Goal: Task Accomplishment & Management: Complete application form

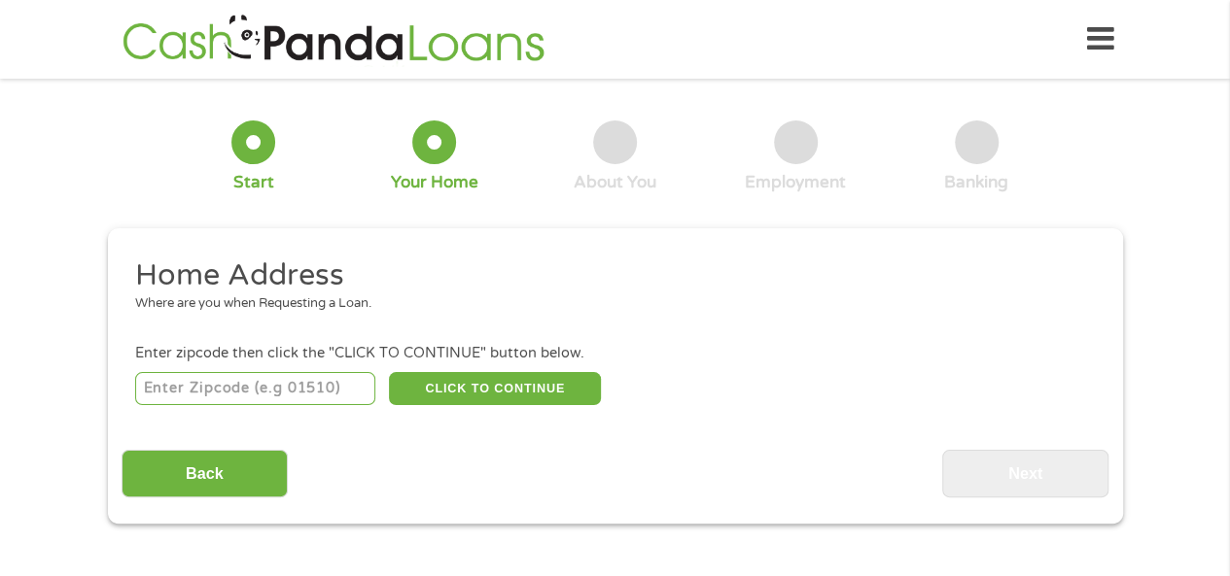
click at [204, 388] on input "number" at bounding box center [255, 388] width 240 height 33
type input "43110"
click at [475, 388] on button "CLICK TO CONTINUE" at bounding box center [495, 388] width 212 height 33
type input "43110"
type input "Canal Winchester"
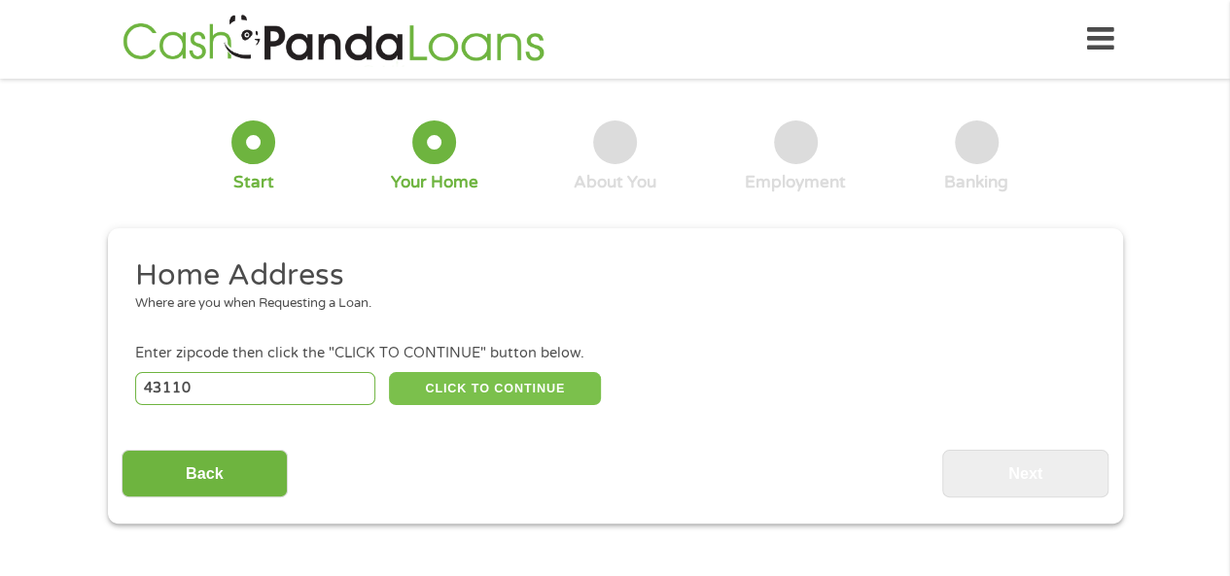
select select "[US_STATE]"
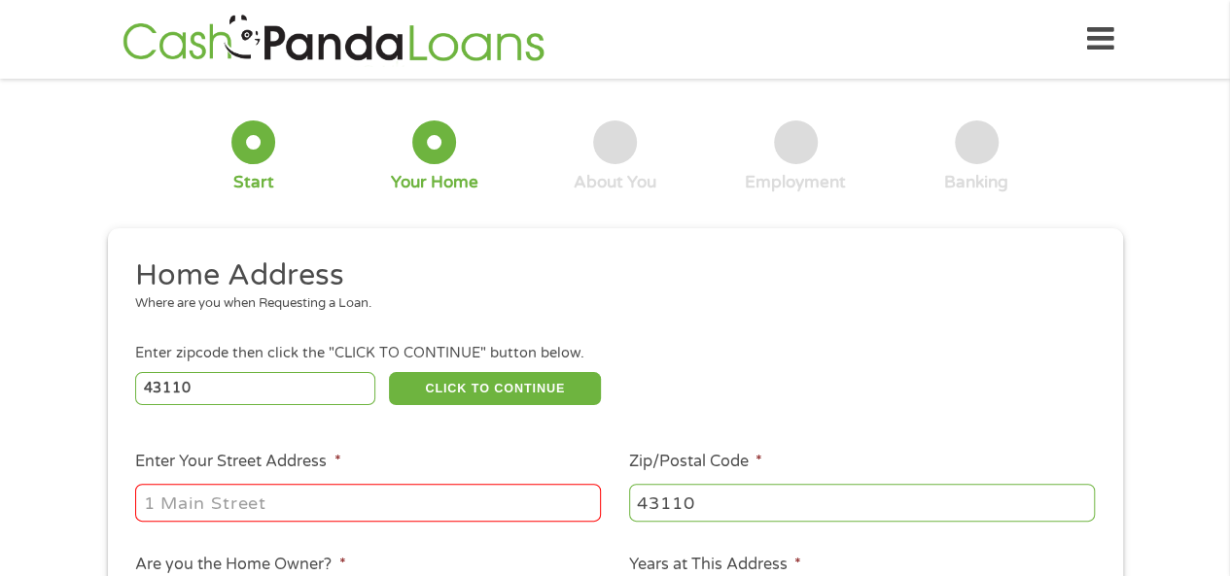
click at [343, 501] on input "Enter Your Street Address *" at bounding box center [368, 502] width 466 height 37
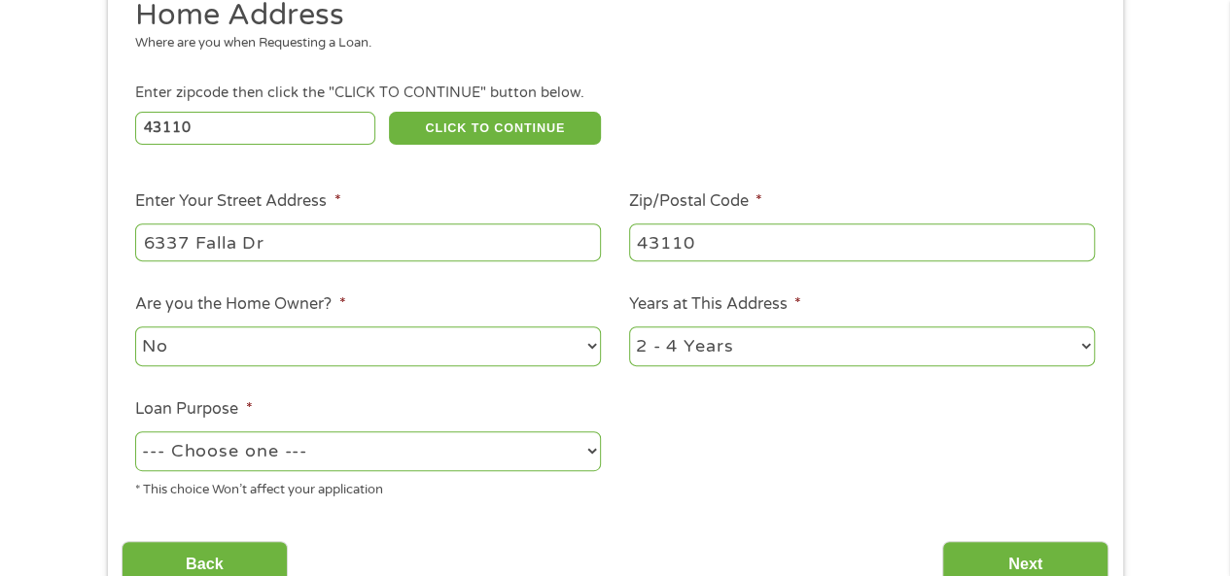
scroll to position [292, 0]
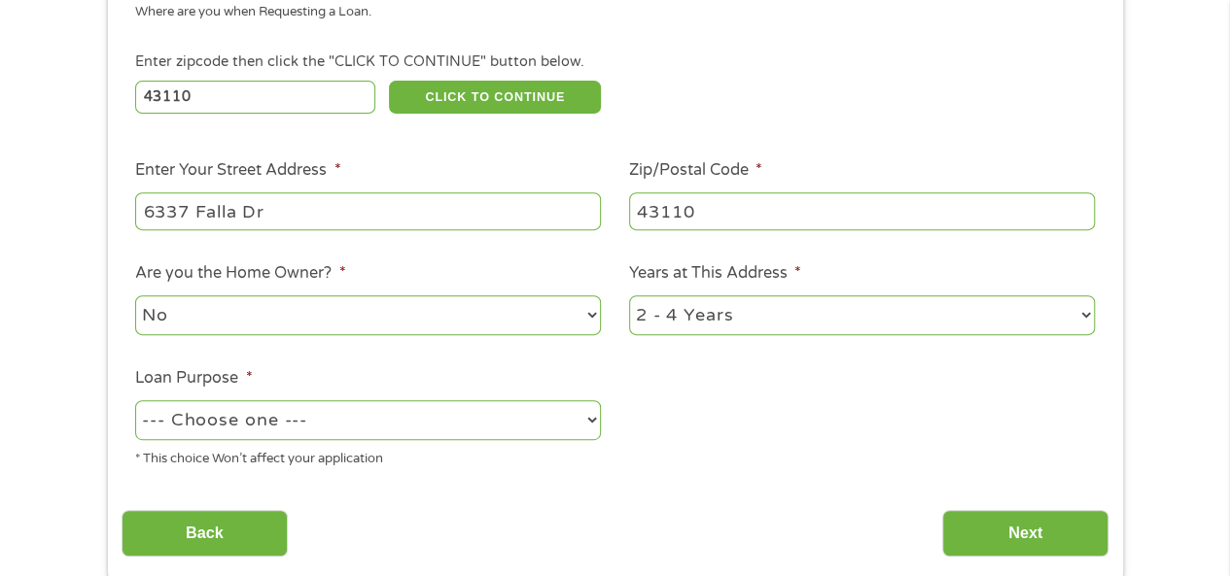
type input "6337 Falla Dr"
click at [593, 420] on select "--- Choose one --- Pay Bills Debt Consolidation Home Improvement Major Purchase…" at bounding box center [368, 420] width 466 height 40
select select "shorttermcash"
click at [135, 401] on select "--- Choose one --- Pay Bills Debt Consolidation Home Improvement Major Purchase…" at bounding box center [368, 420] width 466 height 40
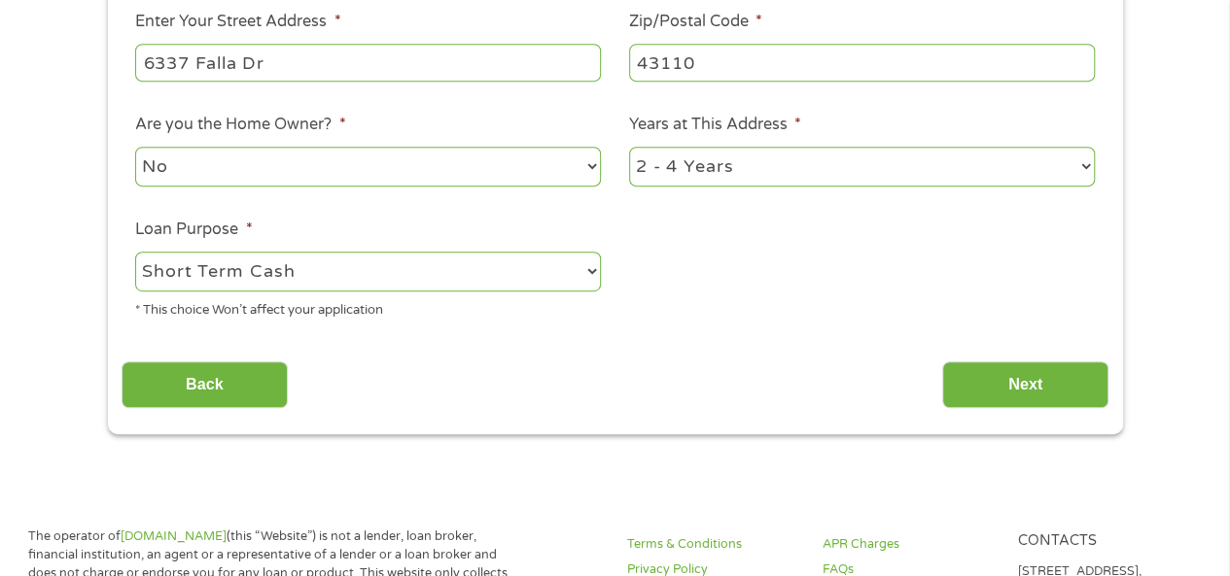
scroll to position [486, 0]
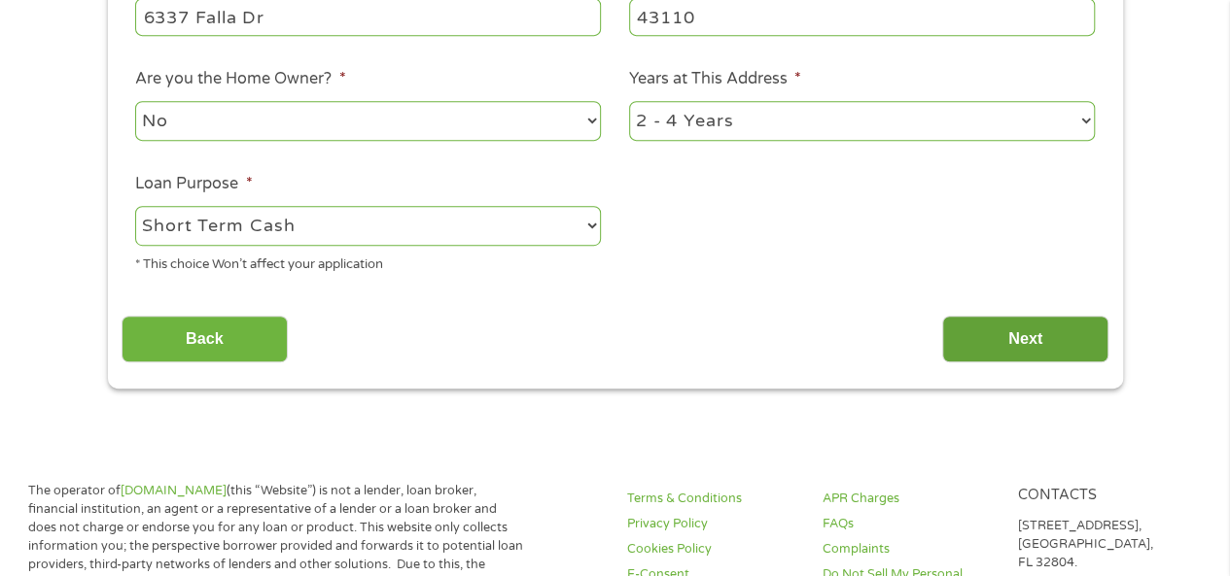
click at [997, 337] on input "Next" at bounding box center [1025, 340] width 166 height 48
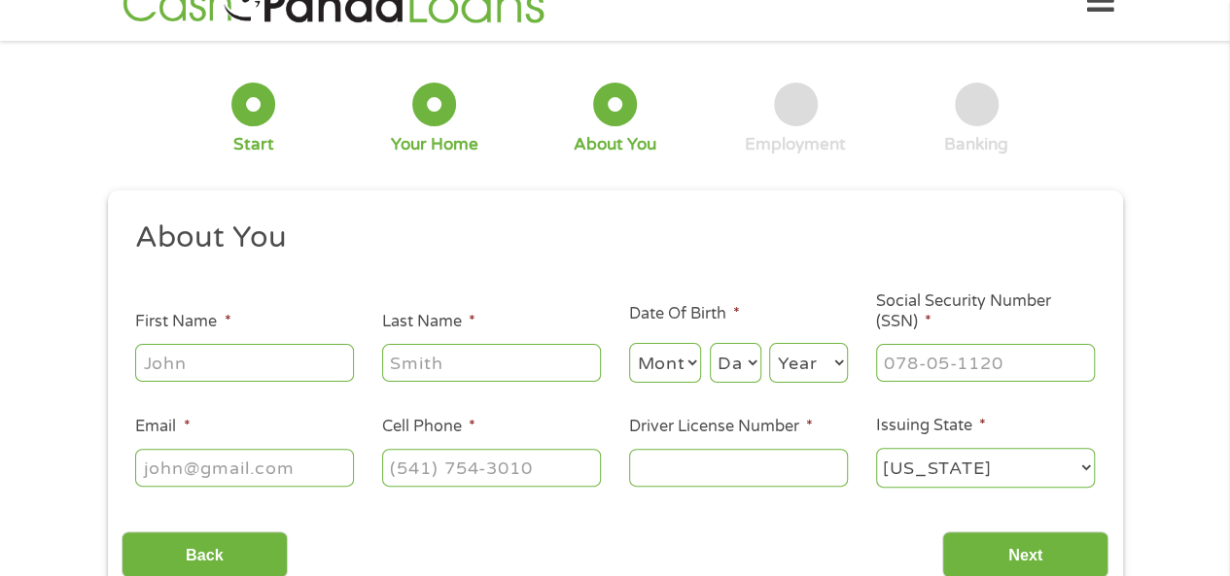
scroll to position [0, 0]
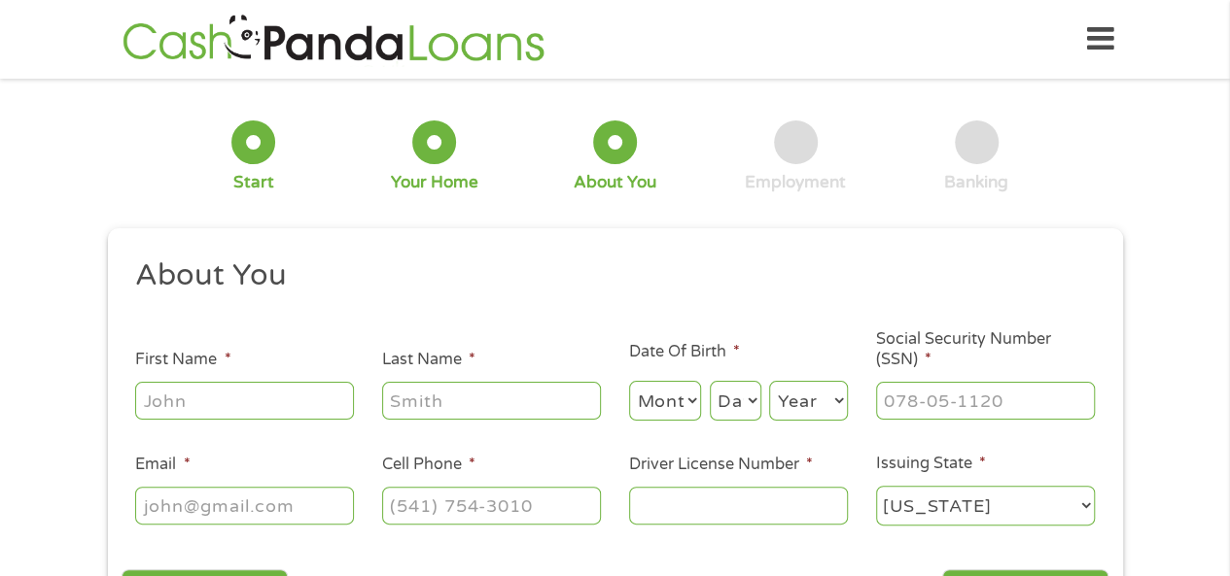
click at [226, 405] on input "First Name *" at bounding box center [244, 400] width 219 height 37
type input "[PERSON_NAME]"
click at [692, 401] on select "Month 1 2 3 4 5 6 7 8 9 10 11 12" at bounding box center [665, 401] width 73 height 40
select select "3"
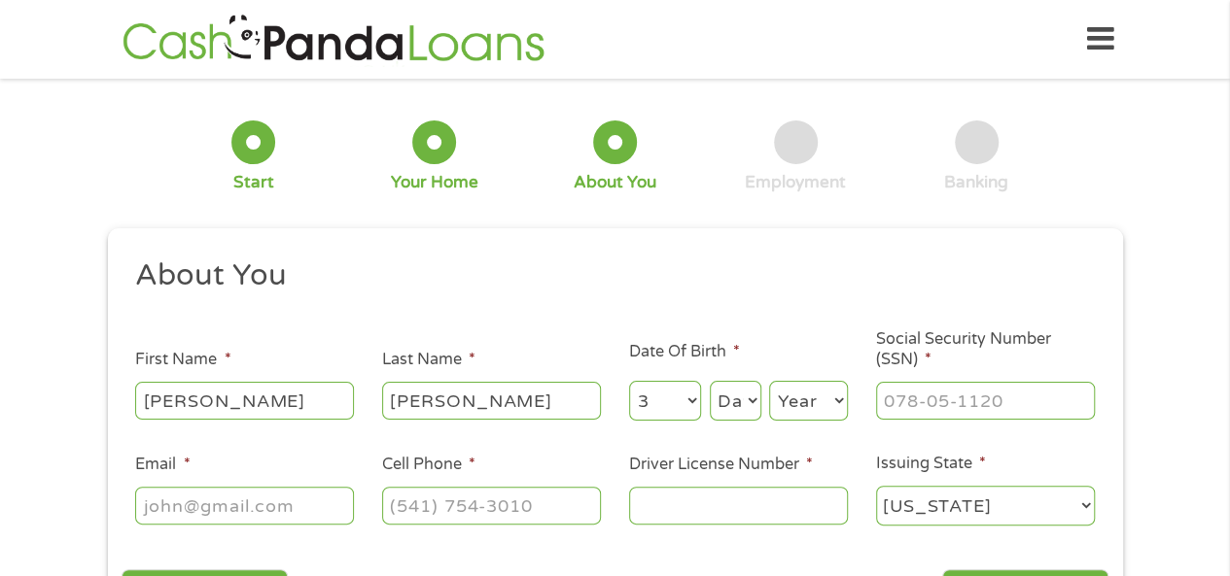
click at [629, 382] on select "Month 1 2 3 4 5 6 7 8 9 10 11 12" at bounding box center [665, 401] width 73 height 40
click at [752, 403] on select "Day 1 2 3 4 5 6 7 8 9 10 11 12 13 14 15 16 17 18 19 20 21 22 23 24 25 26 27 28 …" at bounding box center [736, 401] width 52 height 40
select select "31"
click at [710, 382] on select "Day 1 2 3 4 5 6 7 8 9 10 11 12 13 14 15 16 17 18 19 20 21 22 23 24 25 26 27 28 …" at bounding box center [736, 401] width 52 height 40
click at [842, 401] on select "Year [DATE] 2006 2005 2004 2003 2002 2001 2000 1999 1998 1997 1996 1995 1994 19…" at bounding box center [808, 401] width 79 height 40
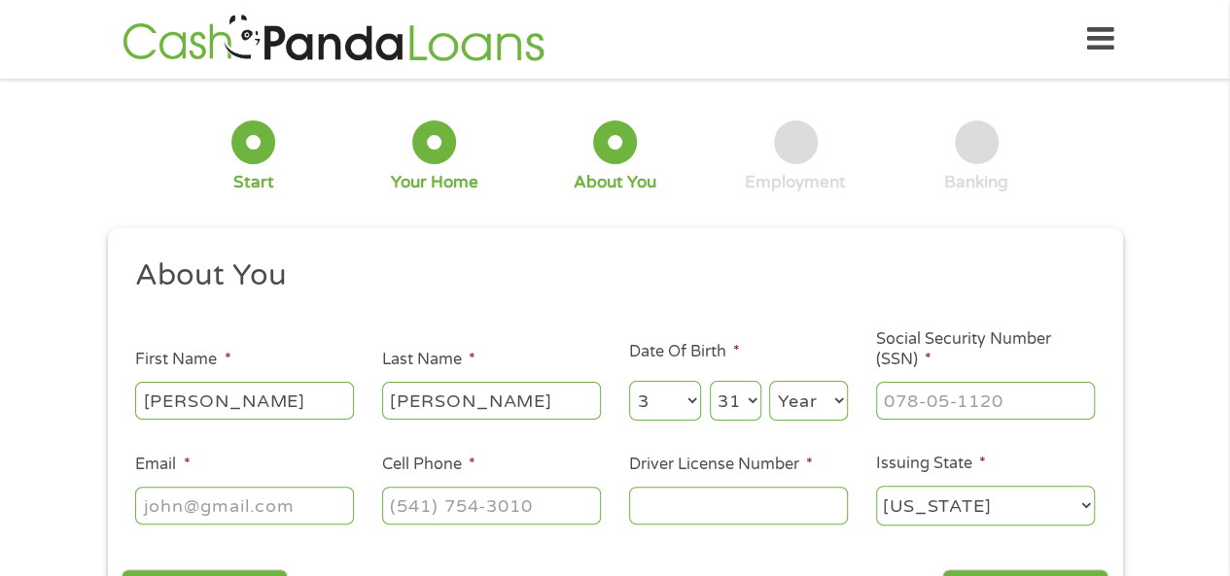
select select "1964"
click at [769, 382] on select "Year [DATE] 2006 2005 2004 2003 2002 2001 2000 1999 1998 1997 1996 1995 1994 19…" at bounding box center [808, 401] width 79 height 40
click at [890, 405] on input "___-__-____" at bounding box center [985, 400] width 219 height 37
type input "284-72-2906"
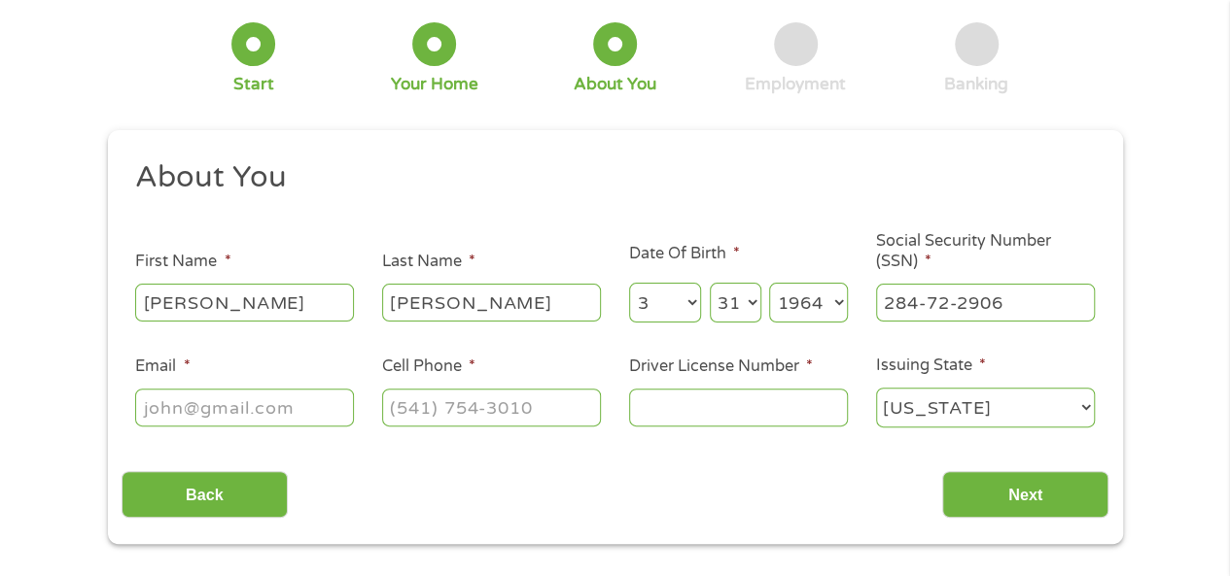
scroll to position [194, 0]
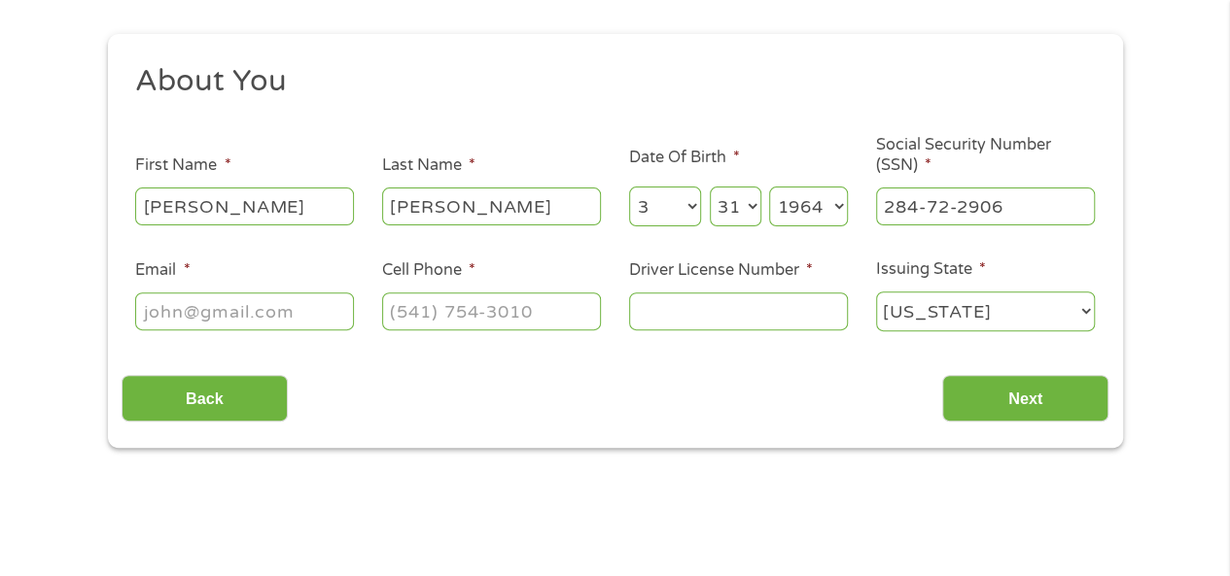
click at [173, 316] on input "Email *" at bounding box center [244, 311] width 219 height 37
type input "[EMAIL_ADDRESS][DOMAIN_NAME]"
click at [402, 305] on input "(___) ___-____" at bounding box center [491, 311] width 219 height 37
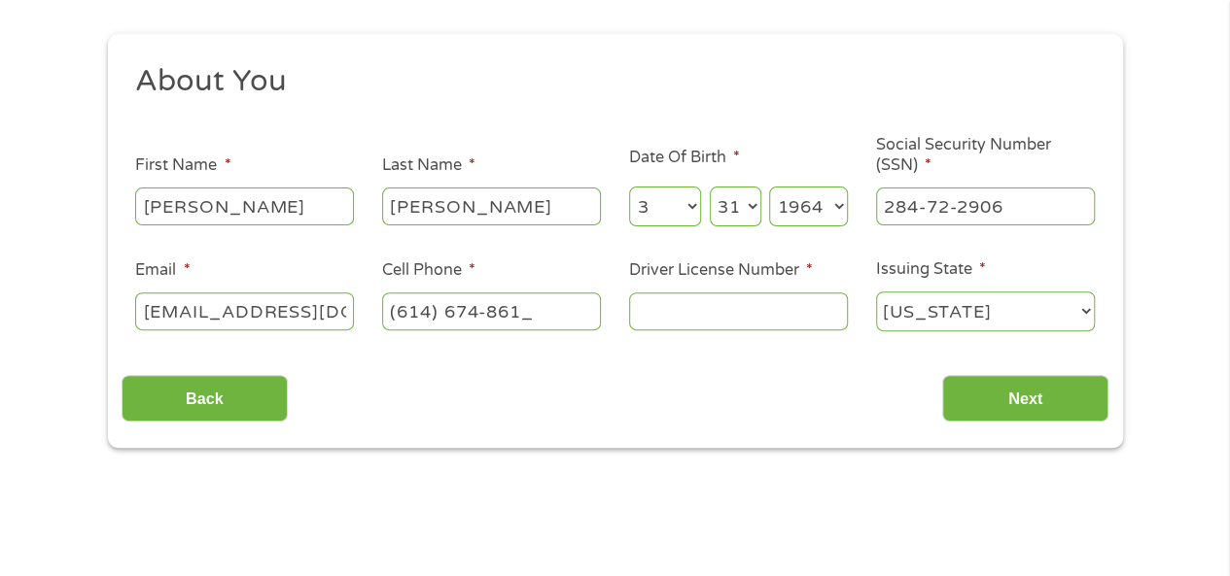
type input "[PHONE_NUMBER]"
click at [680, 308] on input "Driver License Number *" at bounding box center [738, 311] width 219 height 37
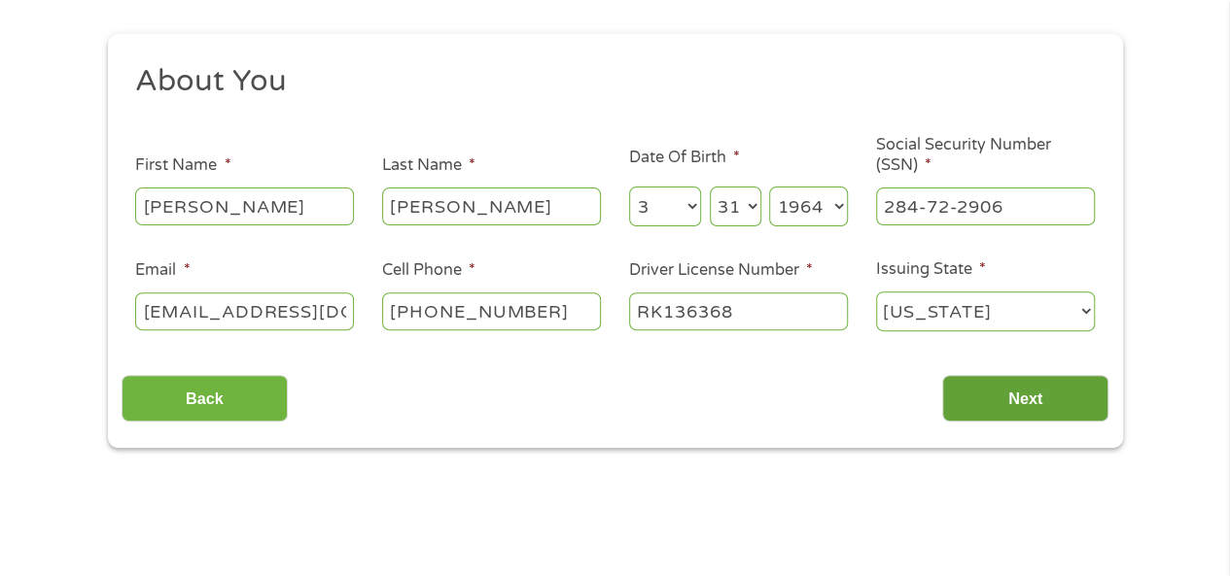
type input "RK136368"
click at [1028, 400] on input "Next" at bounding box center [1025, 399] width 166 height 48
click at [1006, 400] on input "Next" at bounding box center [1025, 399] width 166 height 48
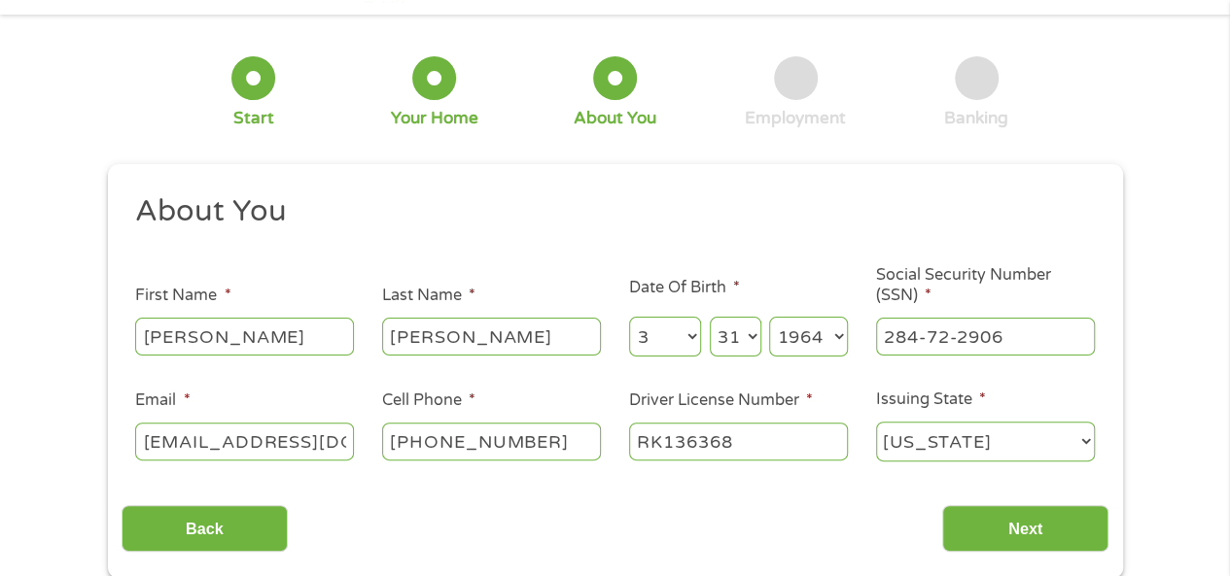
scroll to position [108, 0]
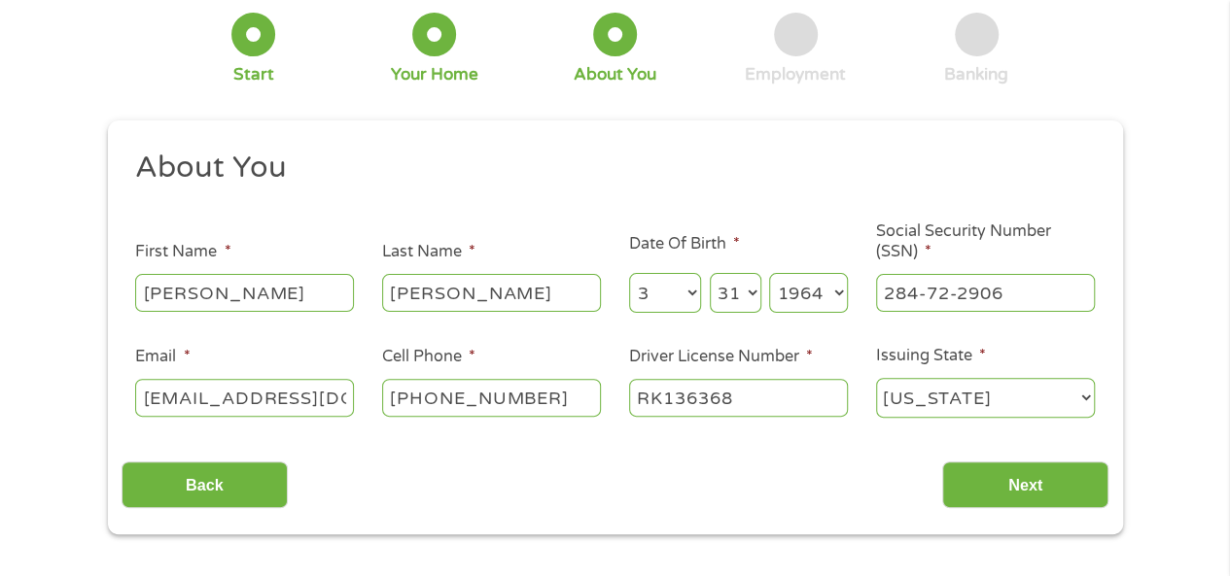
click at [1085, 396] on select "[US_STATE] [US_STATE] [US_STATE] [US_STATE] [US_STATE] [US_STATE] [US_STATE] [U…" at bounding box center [985, 398] width 219 height 40
click at [876, 379] on select "[US_STATE] [US_STATE] [US_STATE] [US_STATE] [US_STATE] [US_STATE] [US_STATE] [U…" at bounding box center [985, 398] width 219 height 40
click at [1026, 482] on input "Next" at bounding box center [1025, 486] width 166 height 48
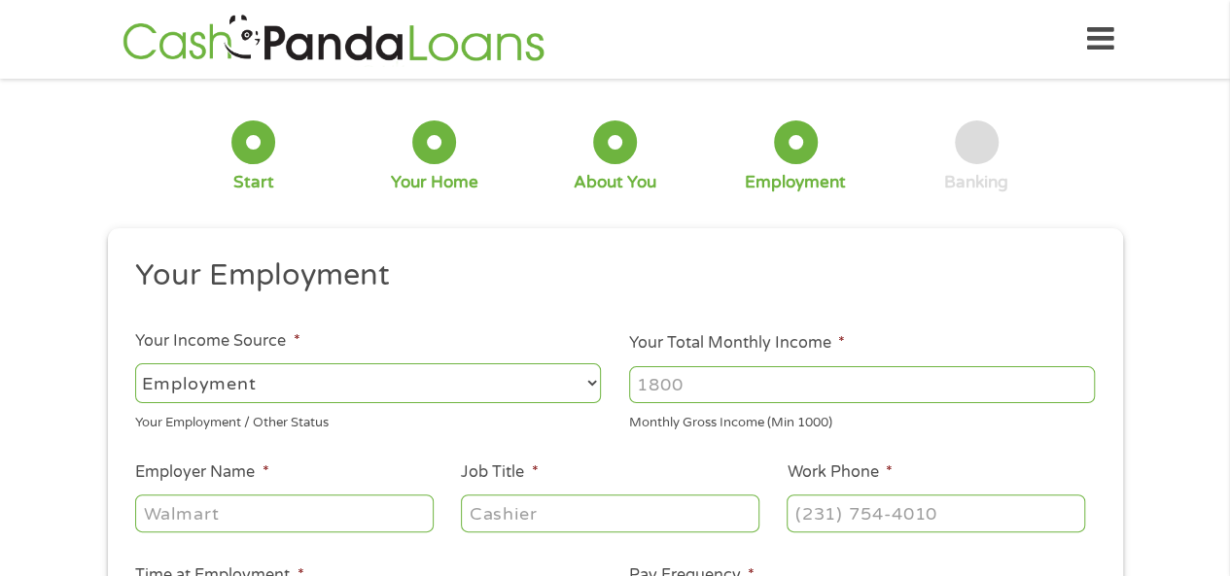
scroll to position [194, 0]
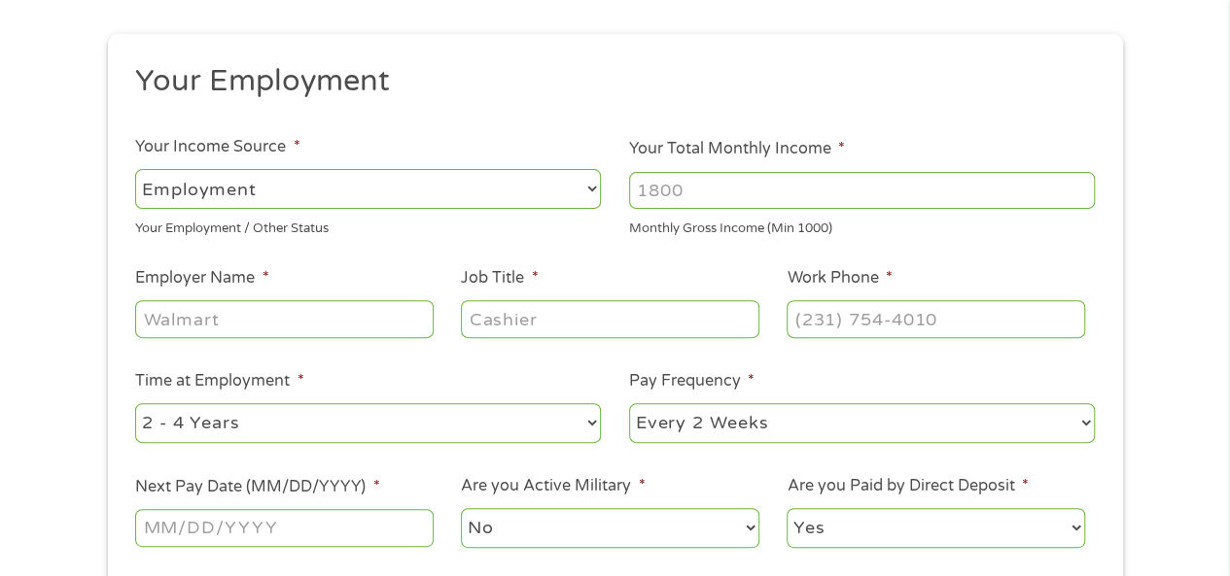
click at [591, 193] on select "--- Choose one --- Employment [DEMOGRAPHIC_DATA] Benefits" at bounding box center [368, 189] width 466 height 40
click at [135, 169] on select "--- Choose one --- Employment [DEMOGRAPHIC_DATA] Benefits" at bounding box center [368, 189] width 466 height 40
click at [721, 190] on input "Your Total Monthly Income *" at bounding box center [862, 190] width 466 height 37
type input "2700"
click at [276, 318] on input "Employer Name *" at bounding box center [283, 318] width 297 height 37
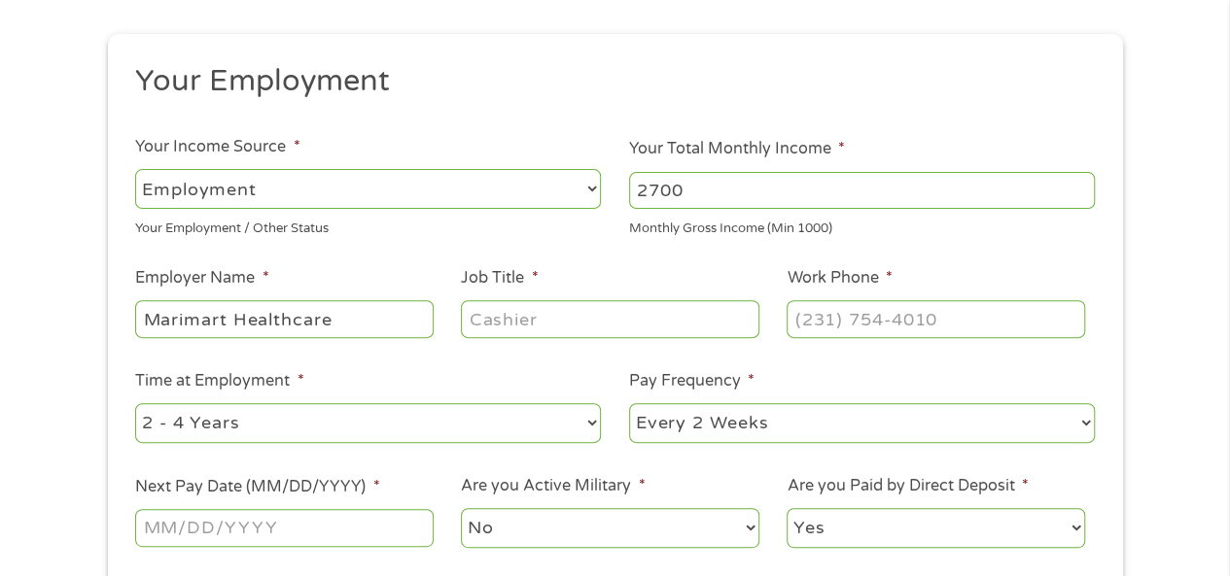
type input "Marimart Healthcare"
click at [552, 318] on input "Job Title *" at bounding box center [609, 318] width 297 height 37
type input "A"
type input "Front Desk"
click at [817, 330] on input "(___) ___-____" at bounding box center [934, 318] width 297 height 37
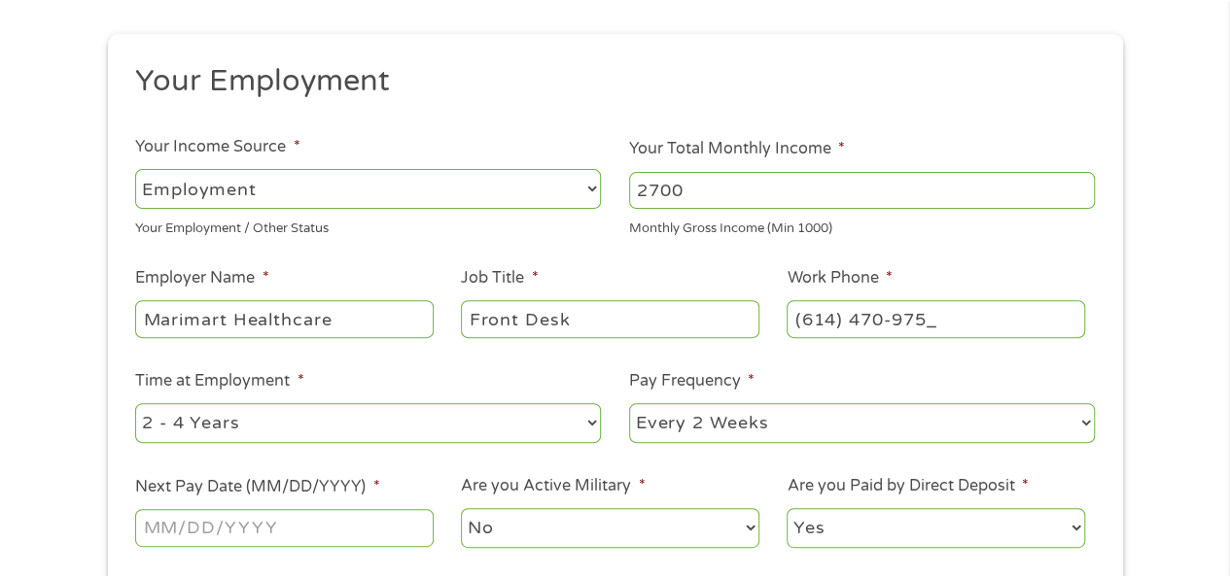
type input "[PHONE_NUMBER]"
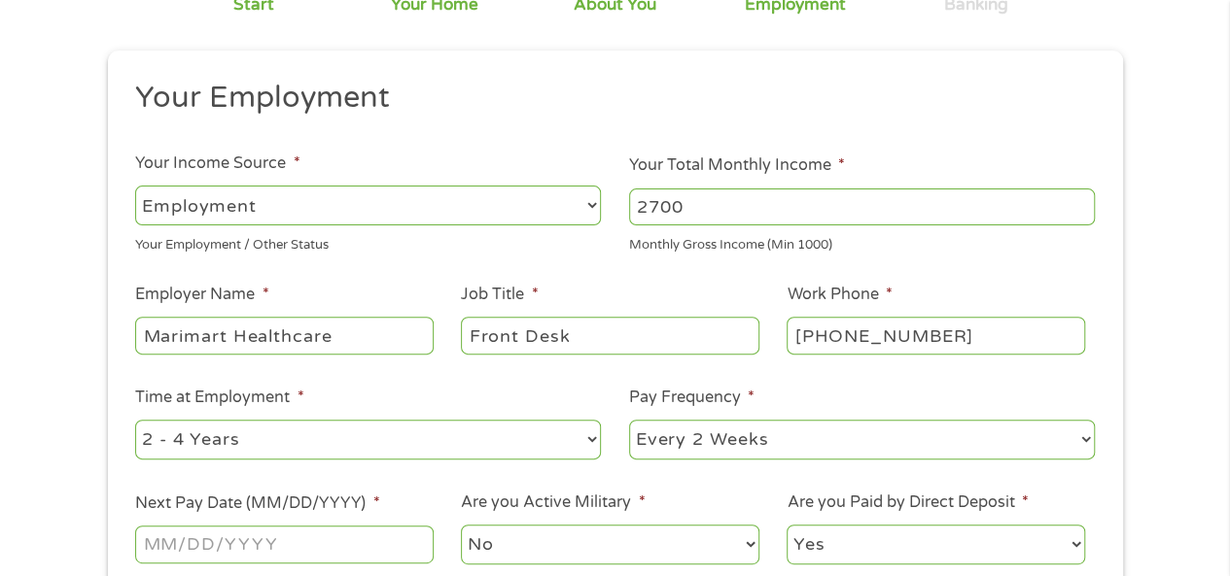
scroll to position [292, 0]
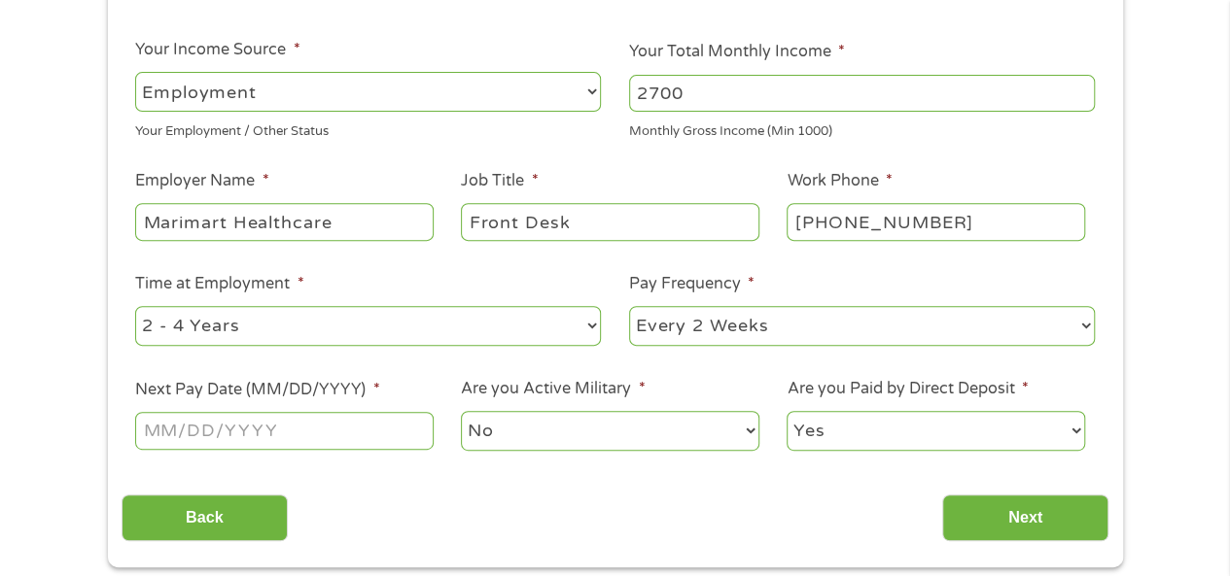
click at [163, 431] on input "Next Pay Date (MM/DD/YYYY) *" at bounding box center [283, 430] width 297 height 37
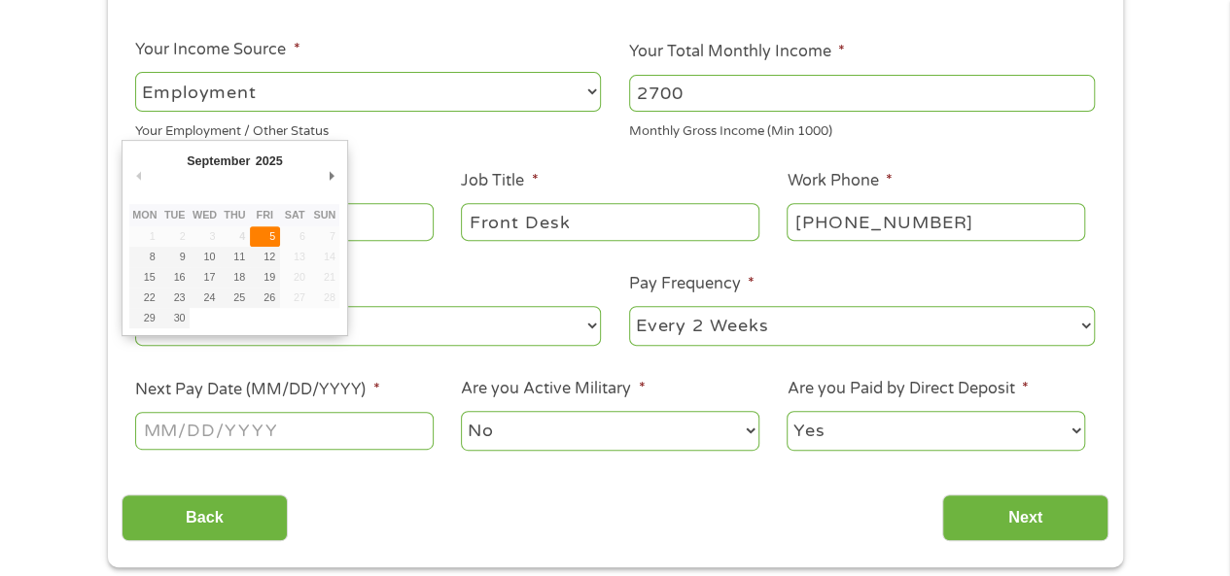
type input "[DATE]"
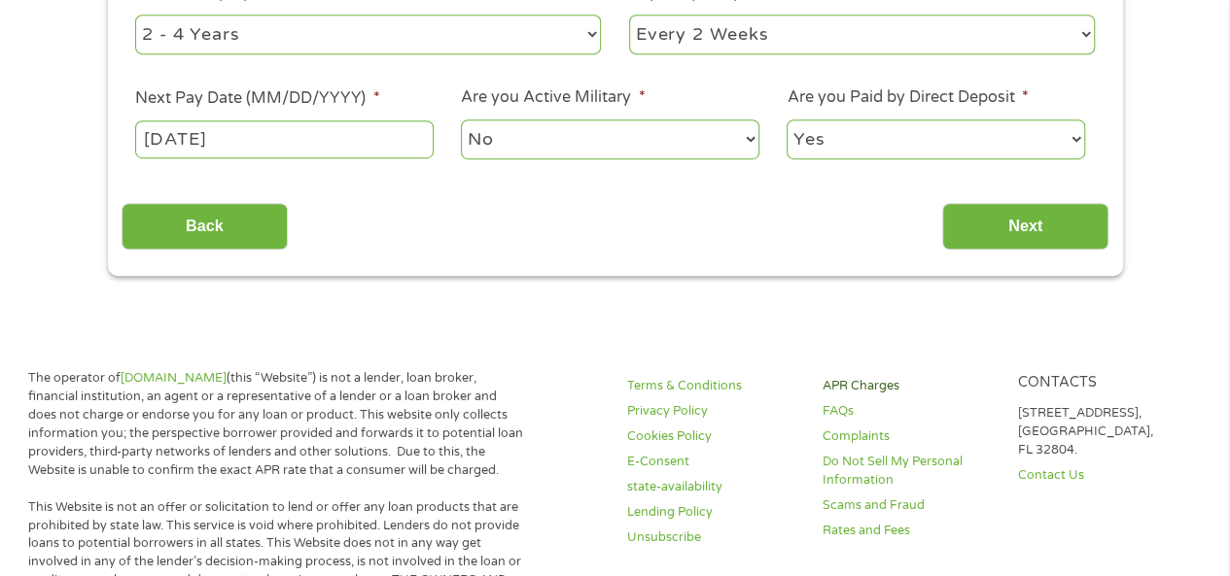
scroll to position [389, 0]
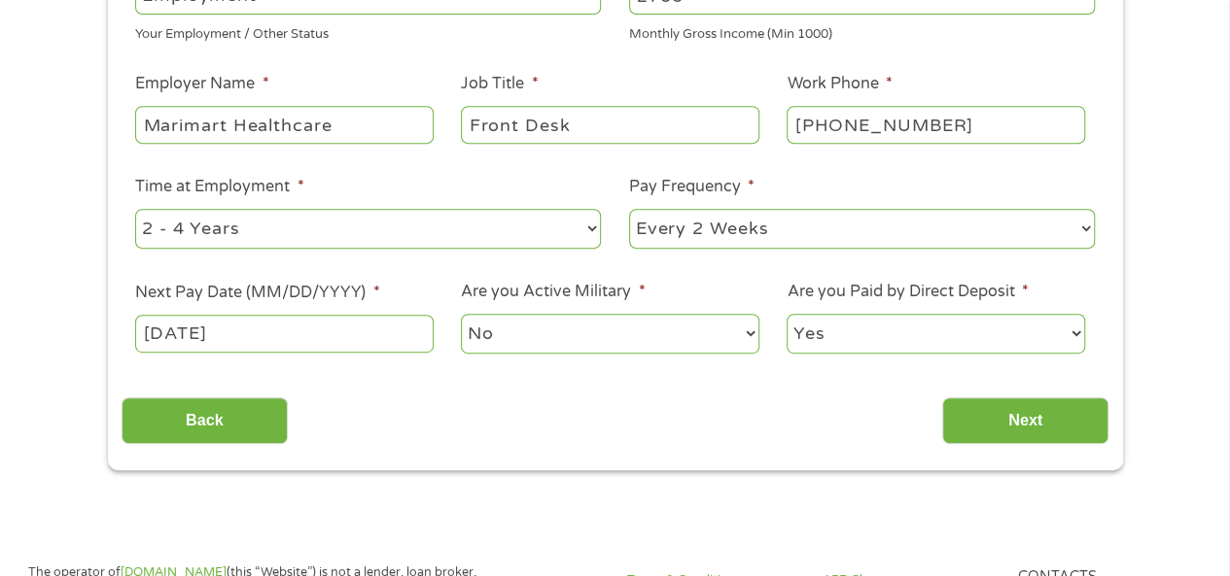
click at [227, 339] on input "[DATE]" at bounding box center [283, 333] width 297 height 37
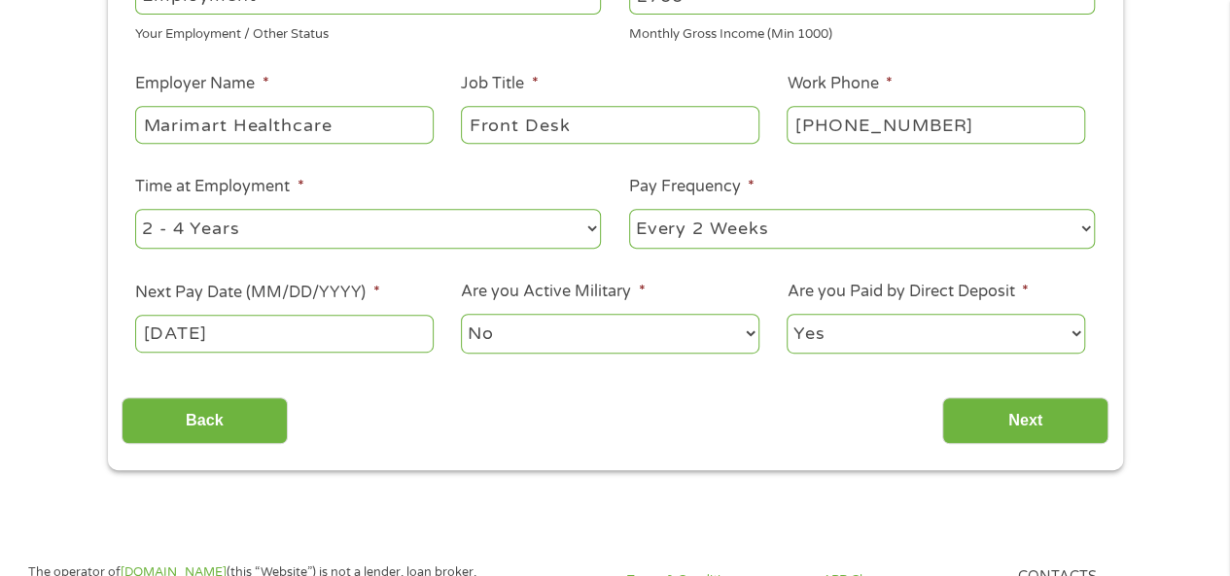
click at [266, 334] on input "[DATE]" at bounding box center [283, 333] width 297 height 37
click at [1015, 419] on input "Next" at bounding box center [1025, 422] width 166 height 48
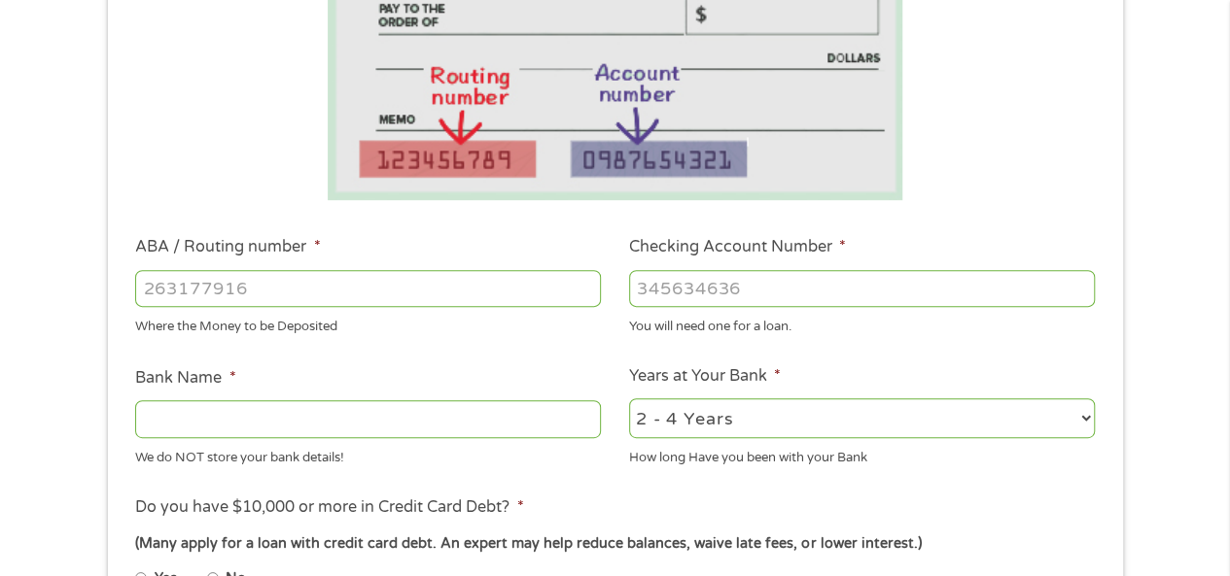
click at [280, 298] on input "ABA / Routing number *" at bounding box center [368, 288] width 466 height 37
type input "271987075"
type input "CORPORATE AMER FED C U"
type input "271987075"
click at [668, 291] on input "Checking Account Number *" at bounding box center [862, 288] width 466 height 37
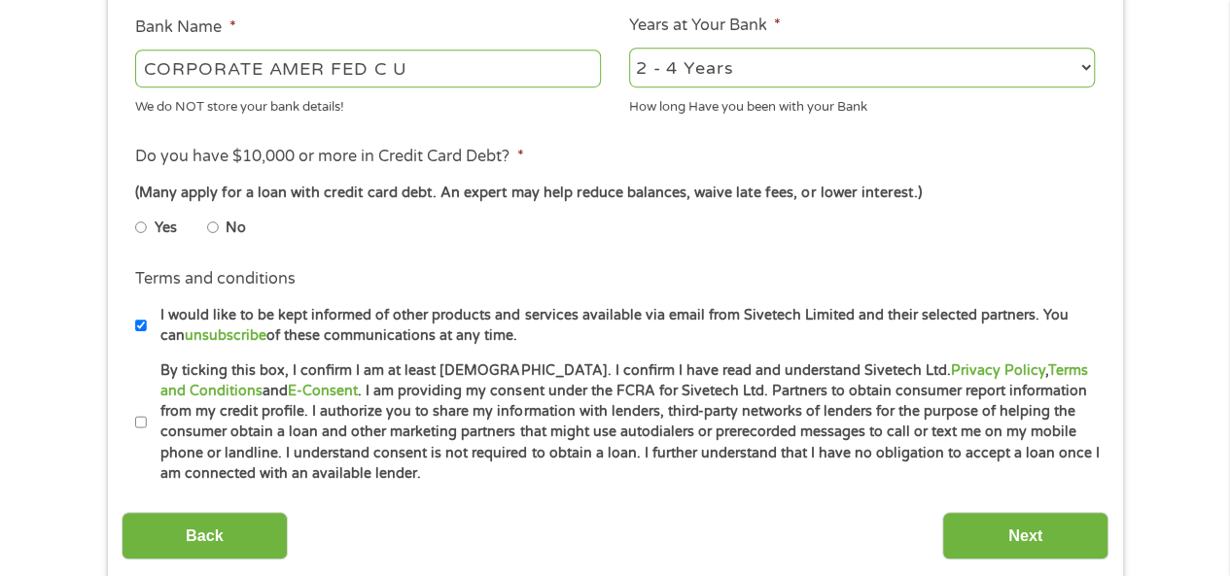
scroll to position [778, 0]
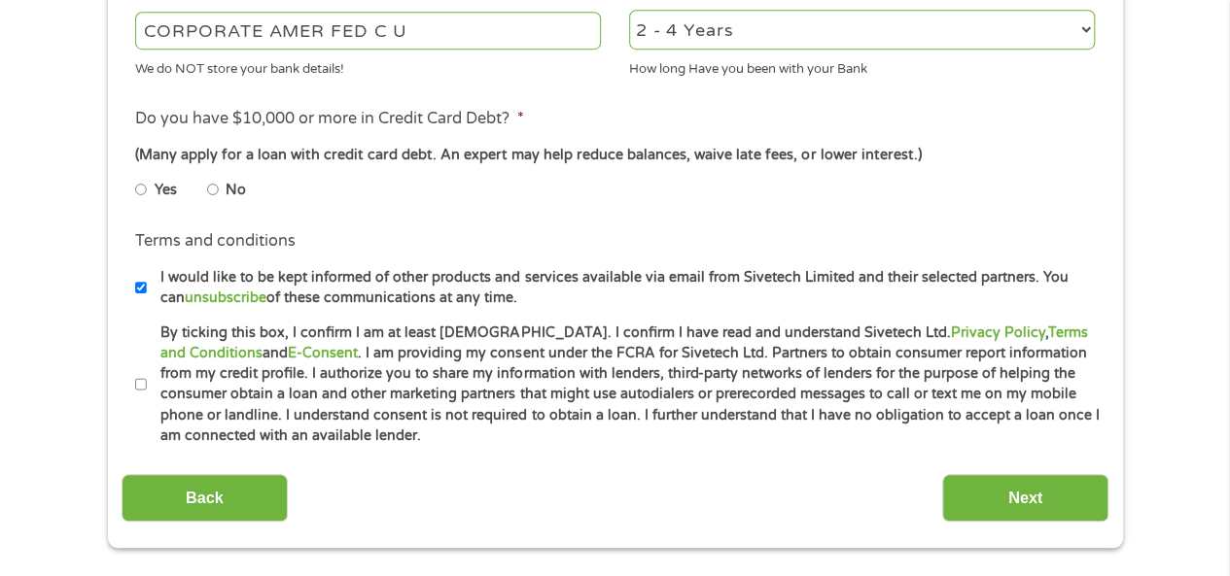
type input "10881300"
click at [212, 194] on input "No" at bounding box center [213, 189] width 12 height 31
radio input "true"
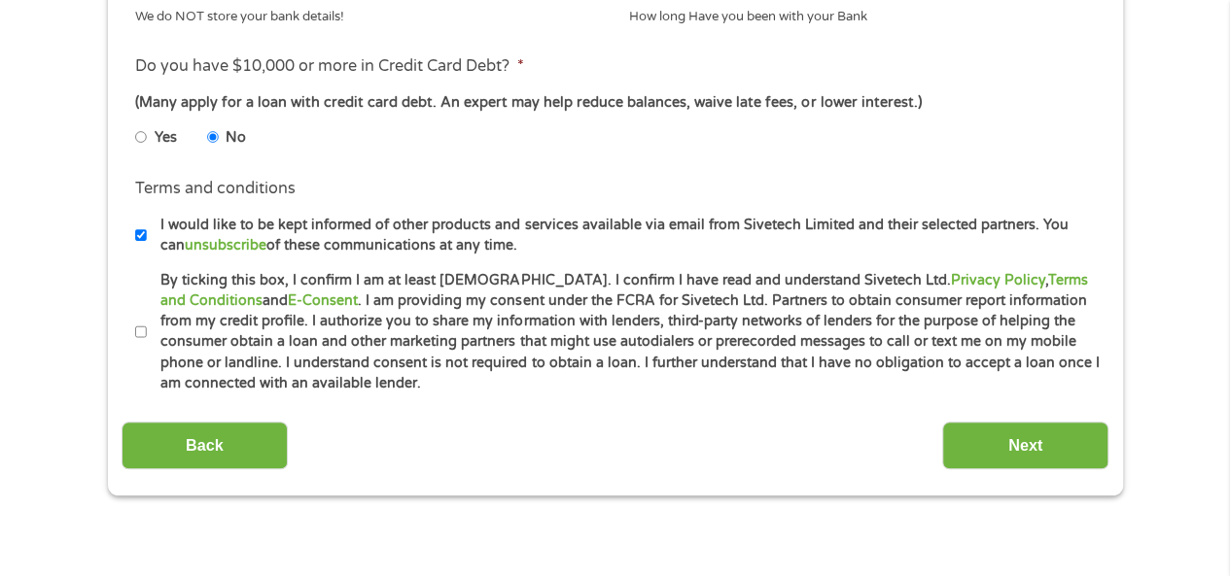
scroll to position [875, 0]
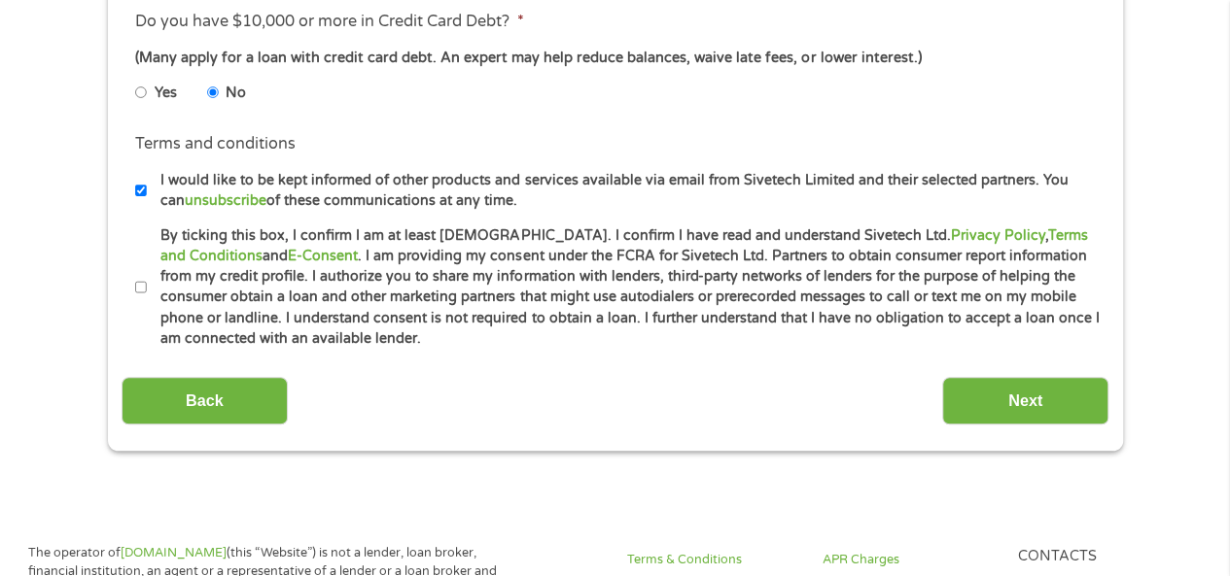
click at [141, 289] on input "By ticking this box, I confirm I am at least [DEMOGRAPHIC_DATA]. I confirm I ha…" at bounding box center [141, 287] width 12 height 31
checkbox input "true"
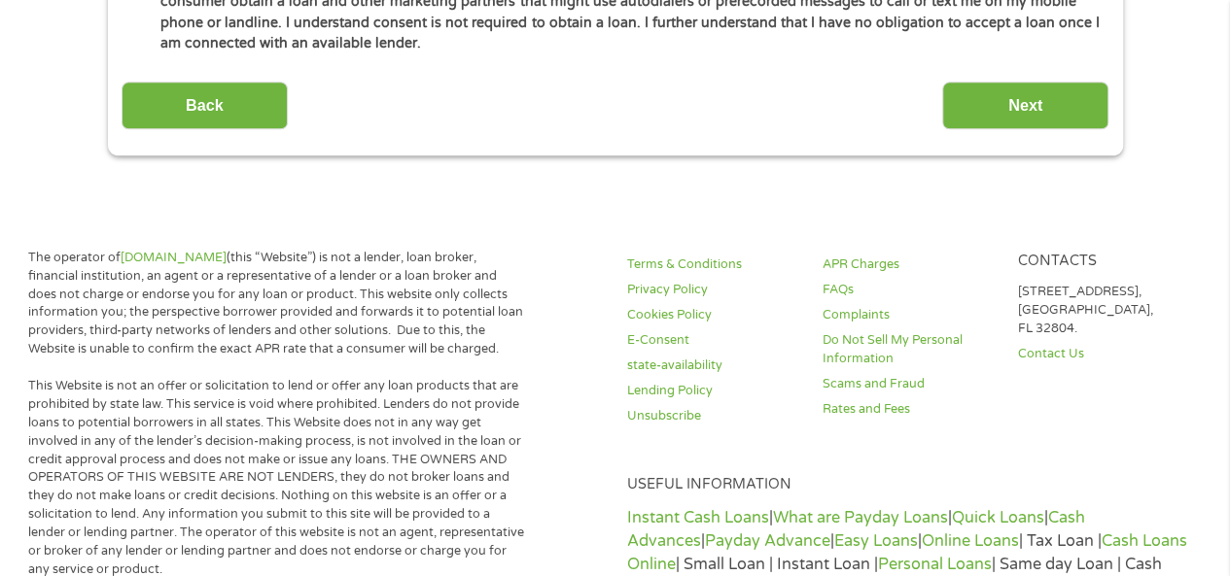
scroll to position [972, 0]
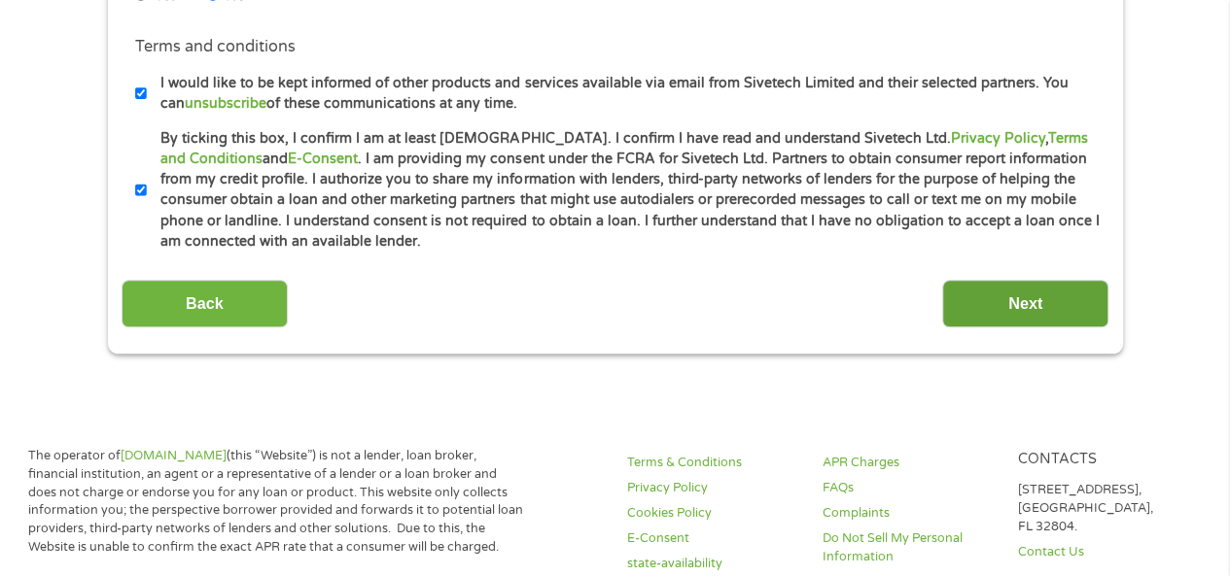
click at [1023, 302] on input "Next" at bounding box center [1025, 304] width 166 height 48
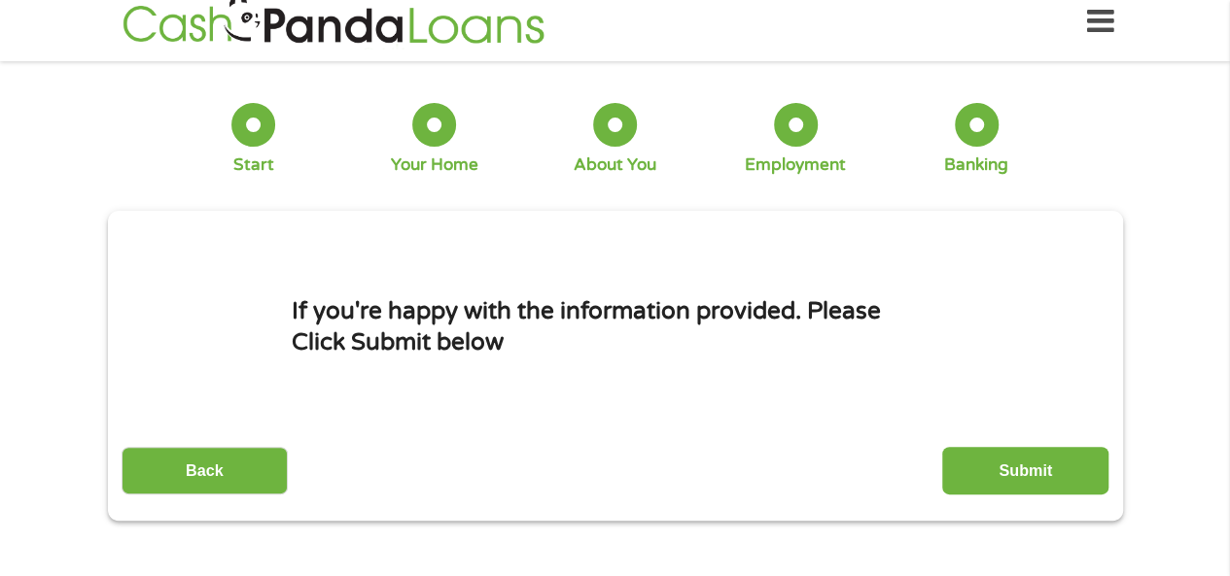
scroll to position [0, 0]
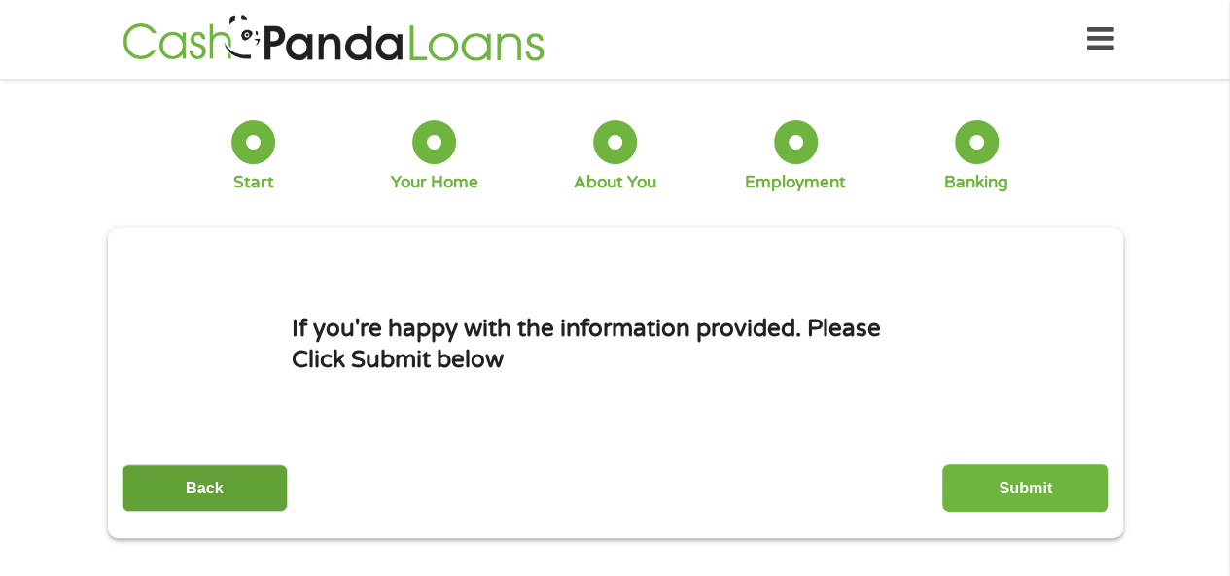
click at [222, 490] on input "Back" at bounding box center [205, 489] width 166 height 48
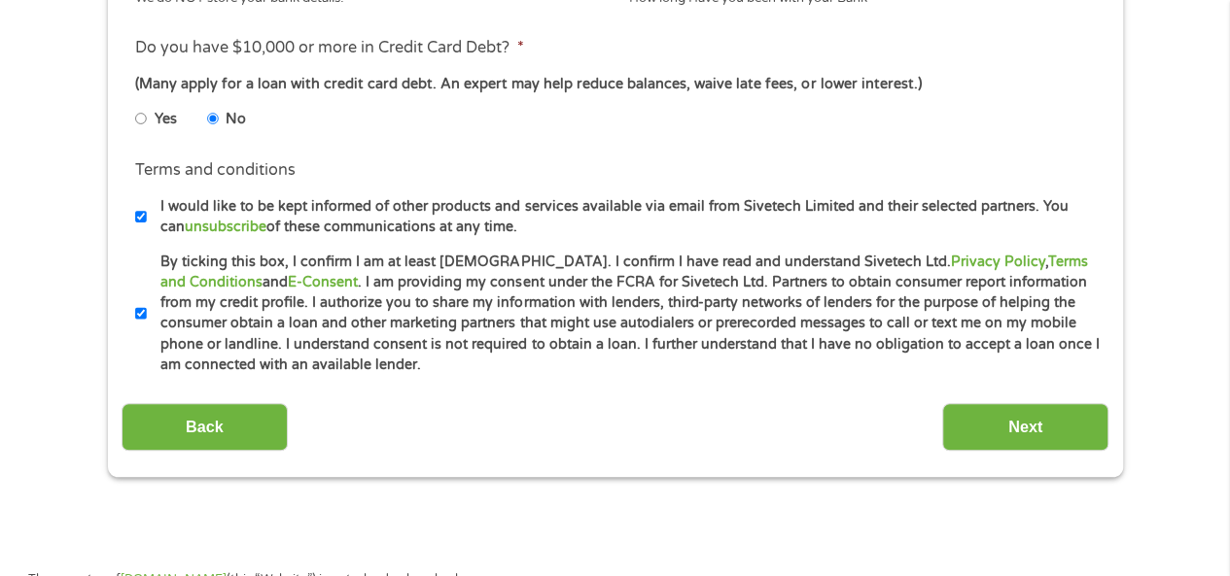
scroll to position [972, 0]
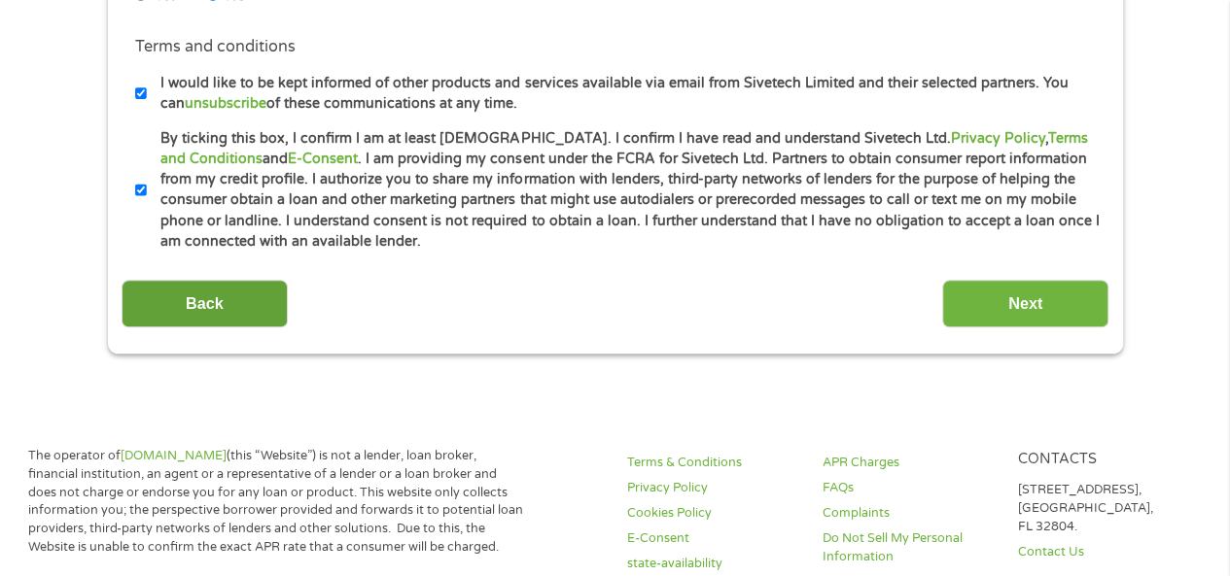
click at [200, 306] on input "Back" at bounding box center [205, 304] width 166 height 48
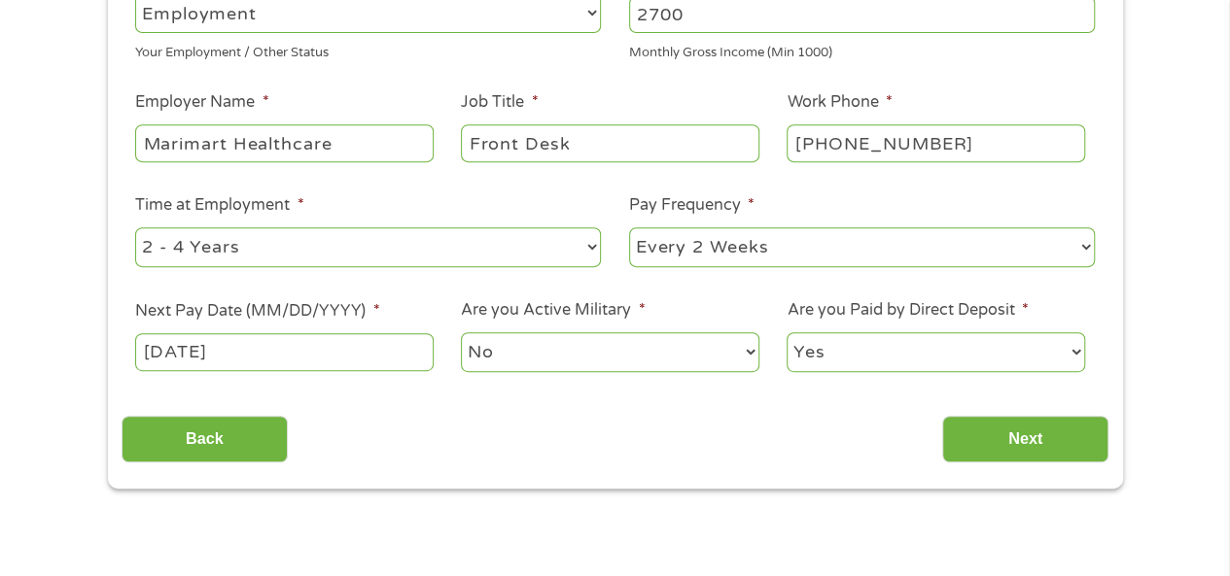
scroll to position [583, 0]
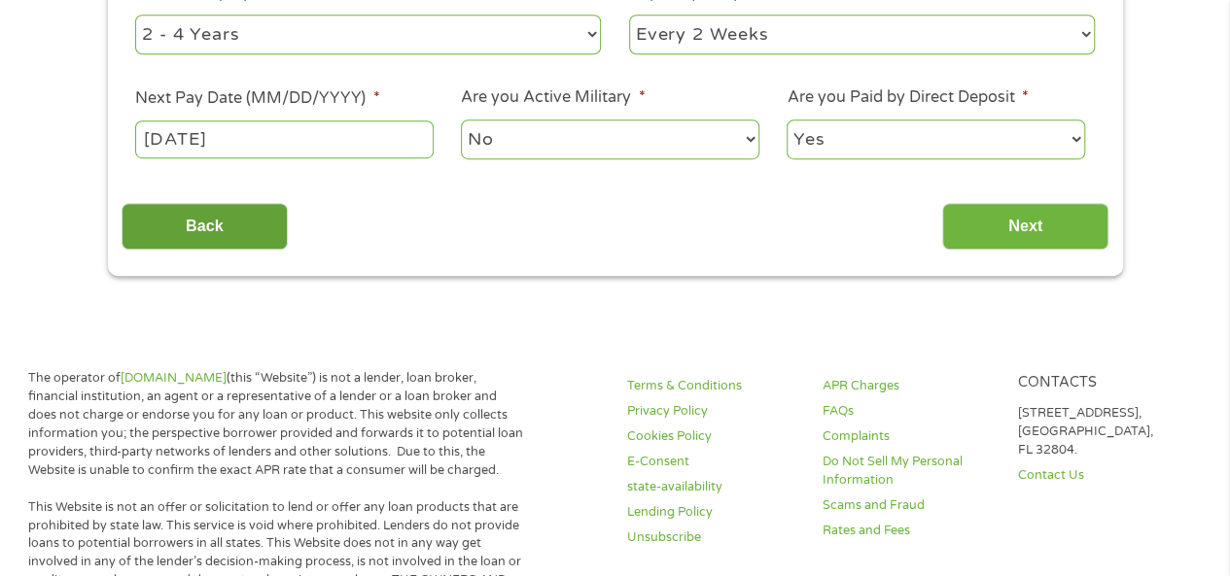
click at [192, 228] on input "Back" at bounding box center [205, 227] width 166 height 48
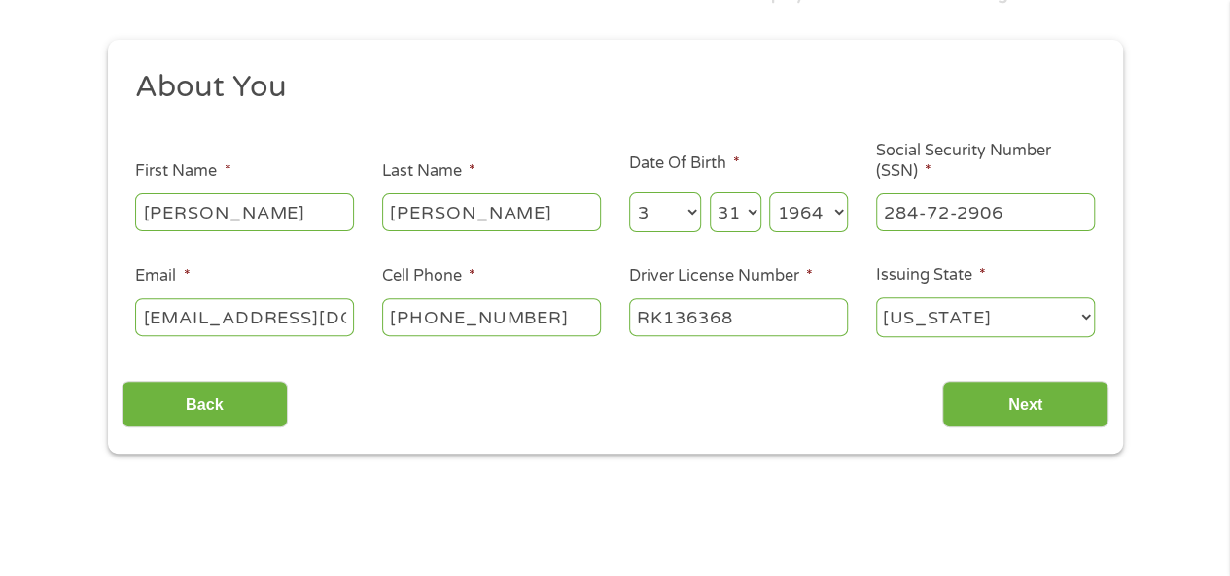
scroll to position [389, 0]
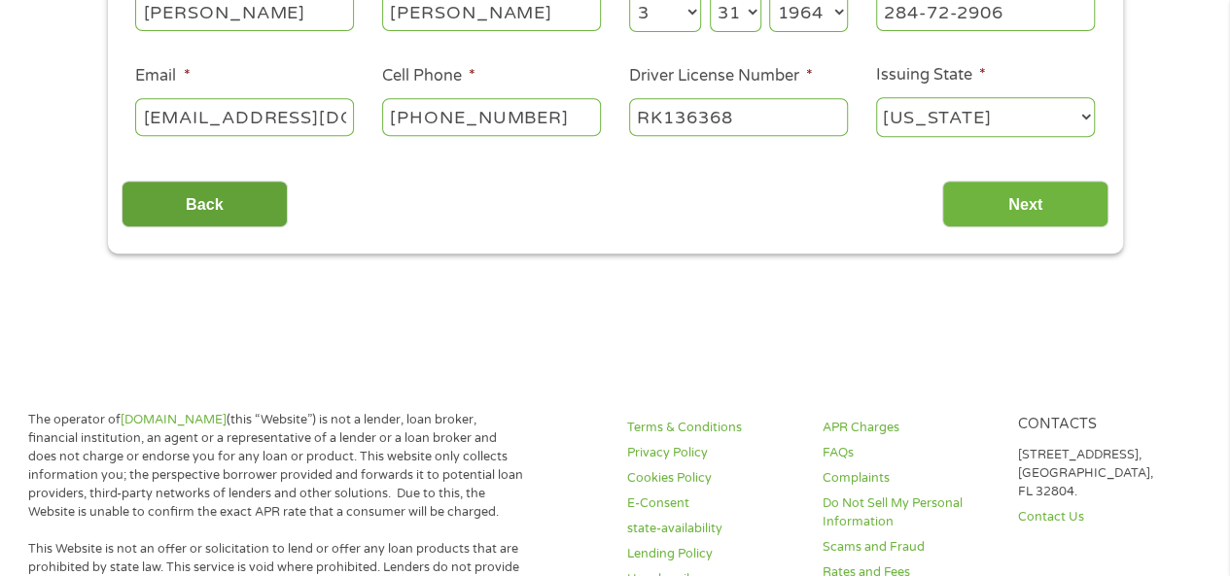
click at [200, 205] on input "Back" at bounding box center [205, 205] width 166 height 48
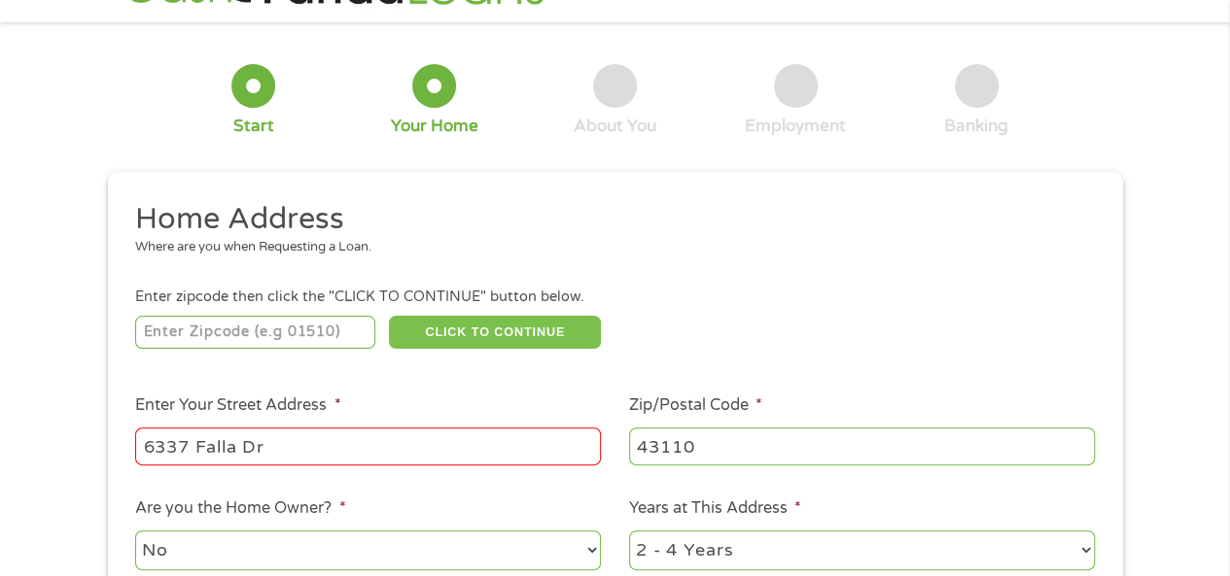
scroll to position [0, 0]
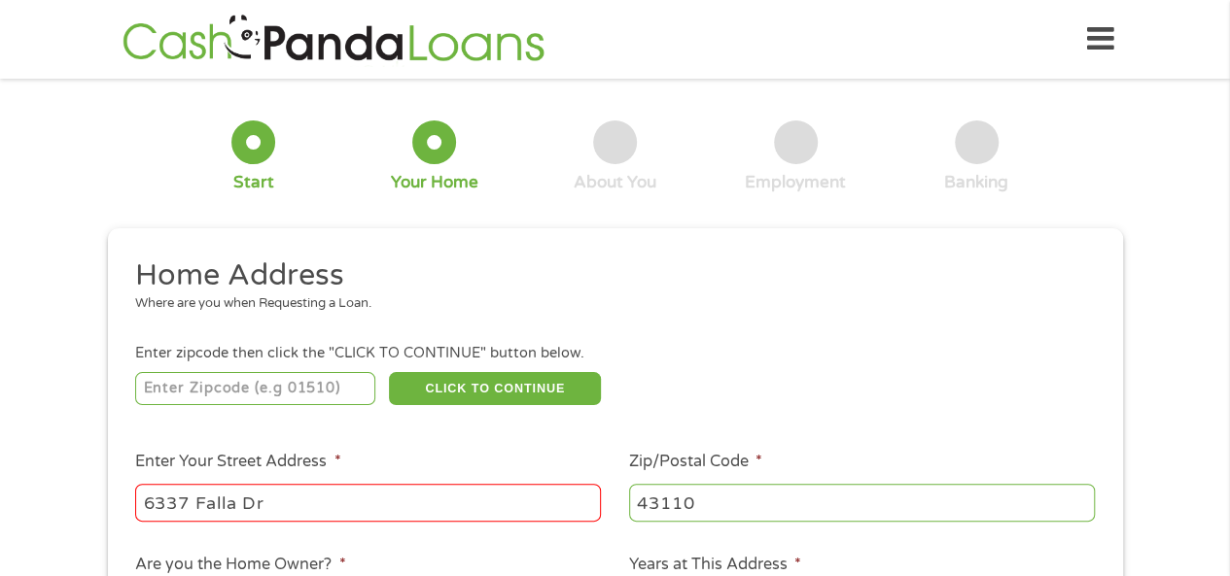
click at [193, 392] on input "number" at bounding box center [255, 388] width 240 height 33
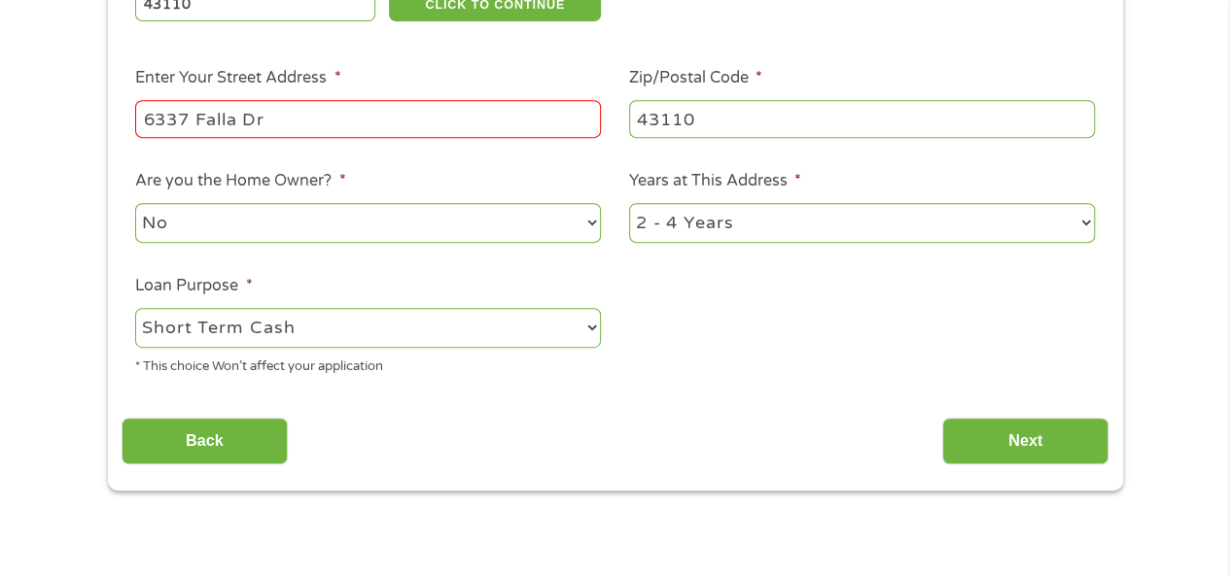
scroll to position [486, 0]
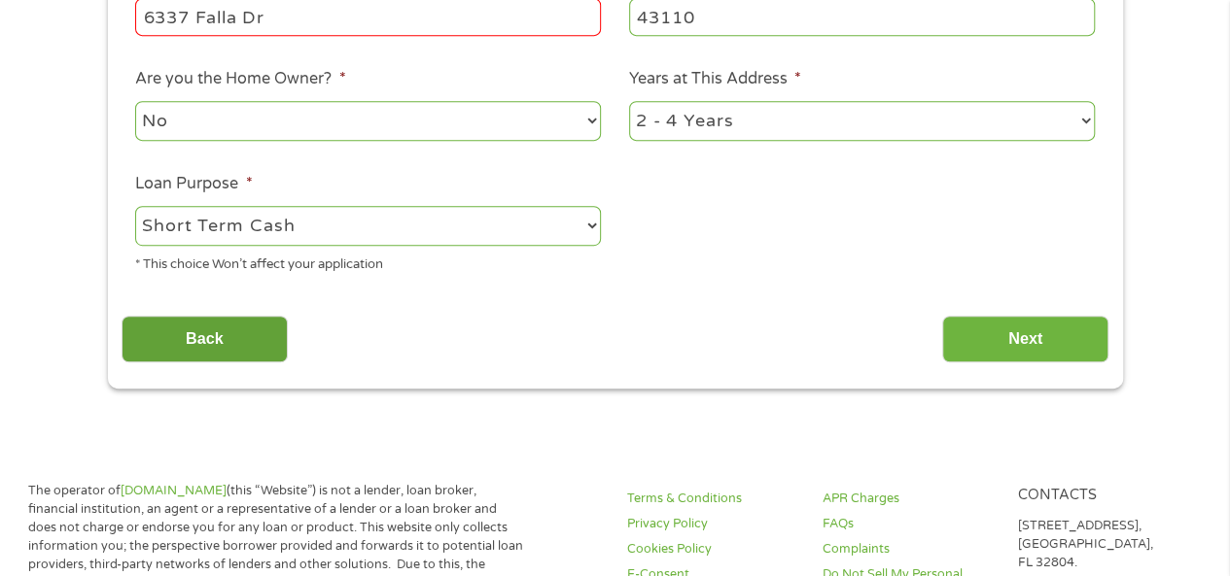
type input "43110"
click at [208, 345] on input "Back" at bounding box center [205, 340] width 166 height 48
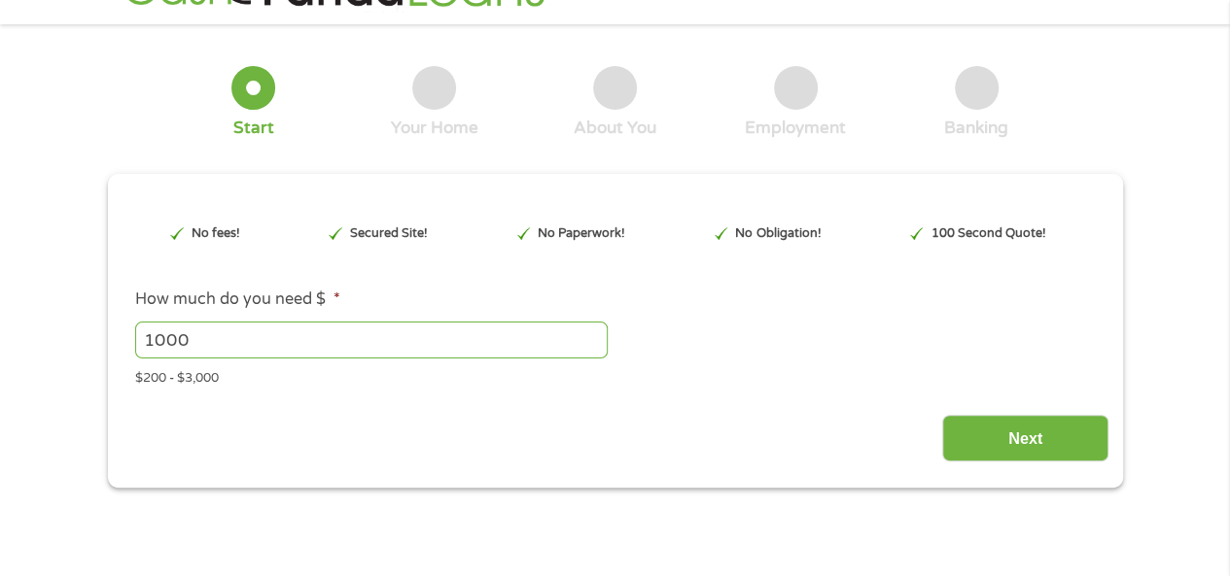
scroll to position [0, 0]
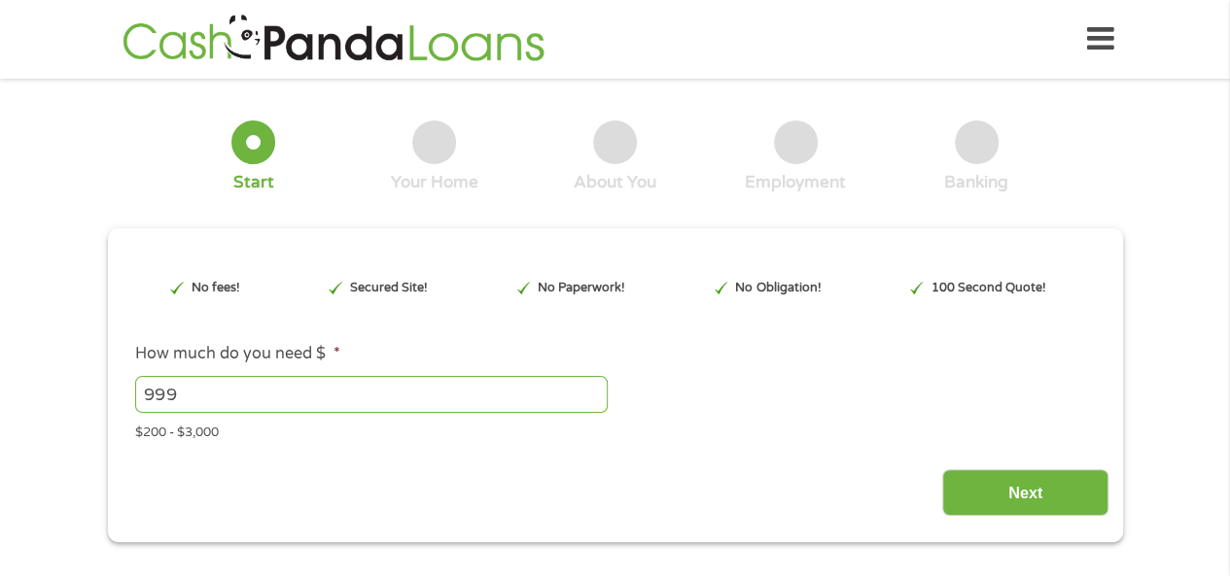
click at [593, 400] on input "999" at bounding box center [371, 394] width 472 height 37
click at [588, 400] on input "998" at bounding box center [371, 394] width 472 height 37
click at [270, 388] on input "998" at bounding box center [371, 394] width 472 height 37
type input "9"
type input "200"
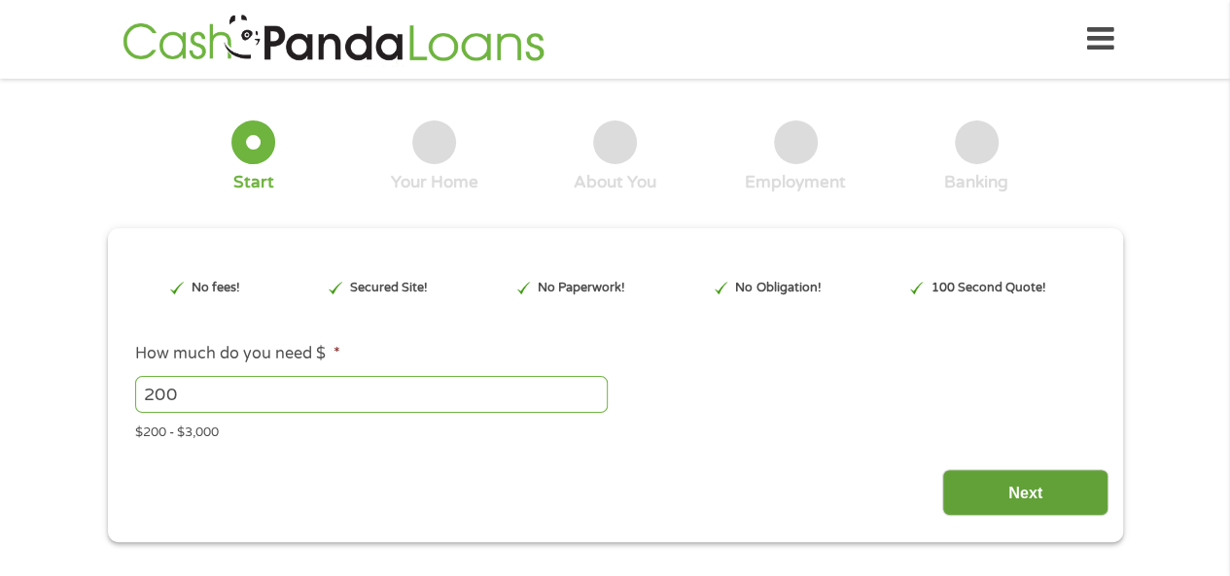
click at [1024, 489] on input "Next" at bounding box center [1025, 494] width 166 height 48
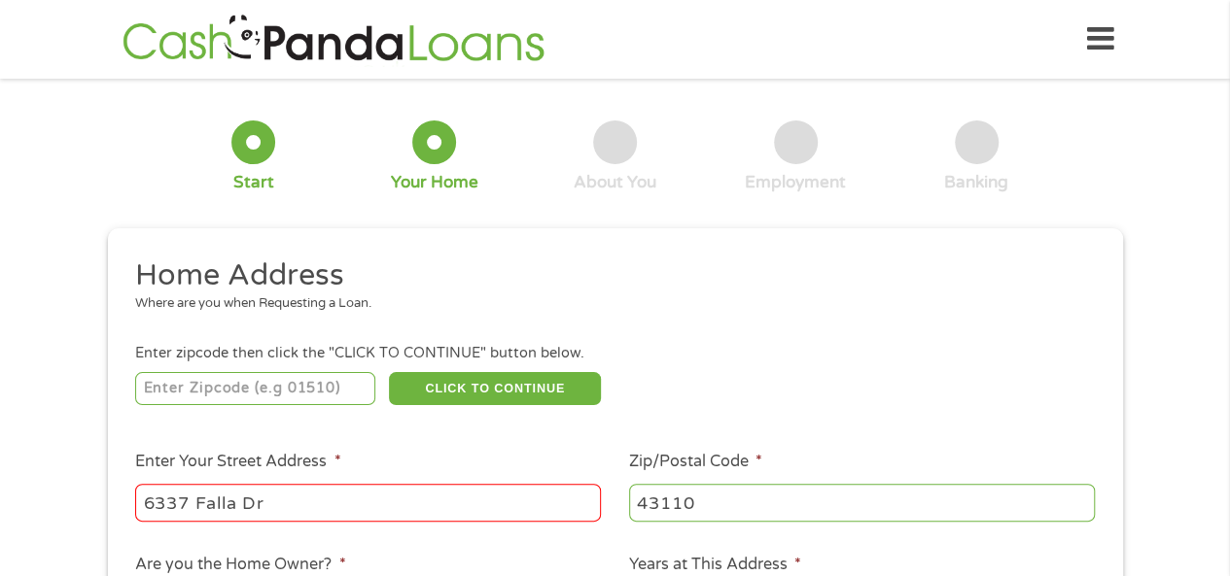
click at [166, 384] on input "number" at bounding box center [255, 388] width 240 height 33
type input "43110"
click at [486, 388] on button "CLICK TO CONTINUE" at bounding box center [495, 388] width 212 height 33
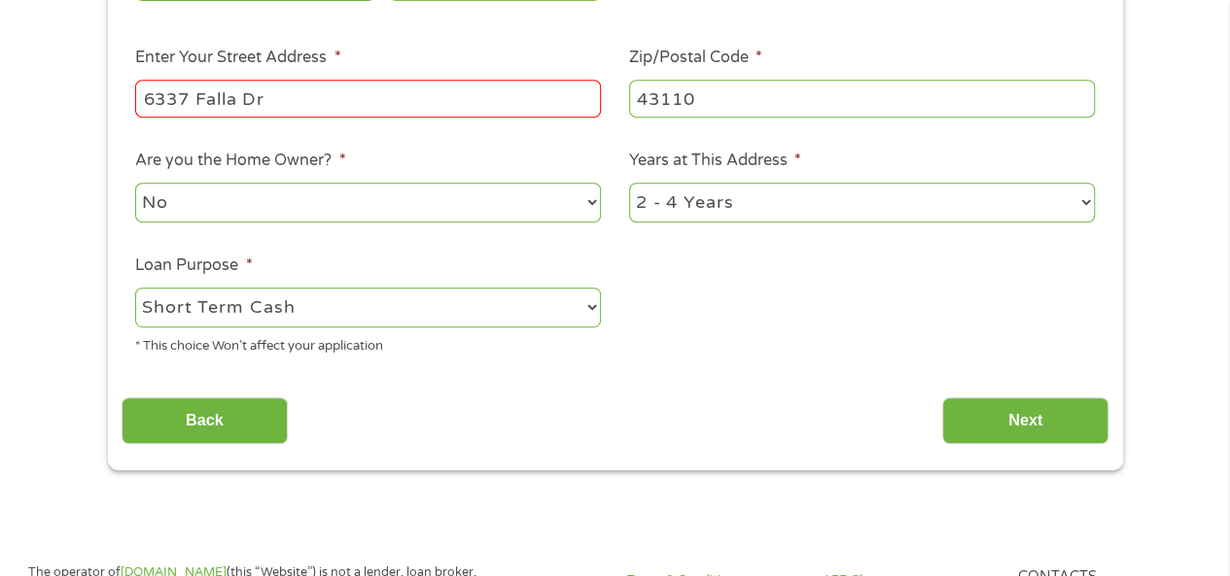
scroll to position [486, 0]
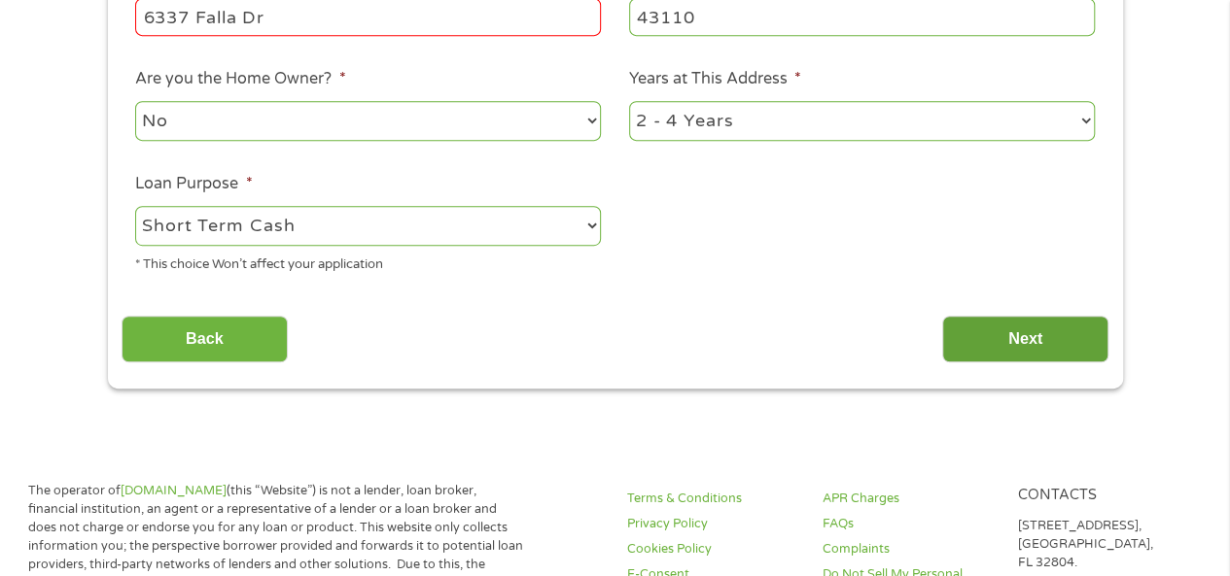
click at [1014, 337] on input "Next" at bounding box center [1025, 340] width 166 height 48
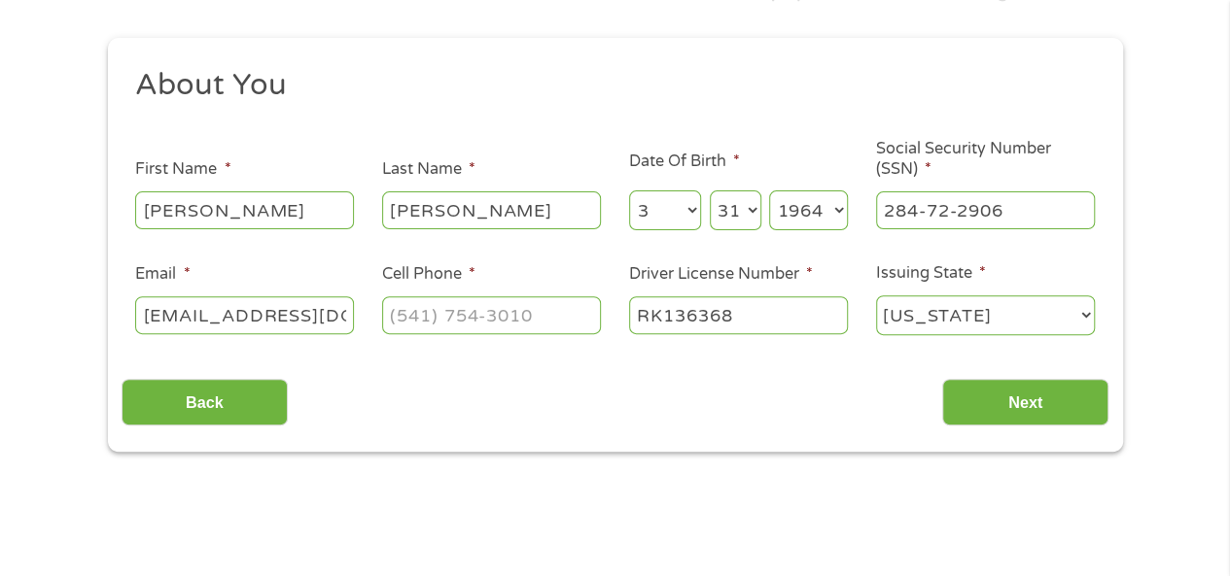
scroll to position [194, 0]
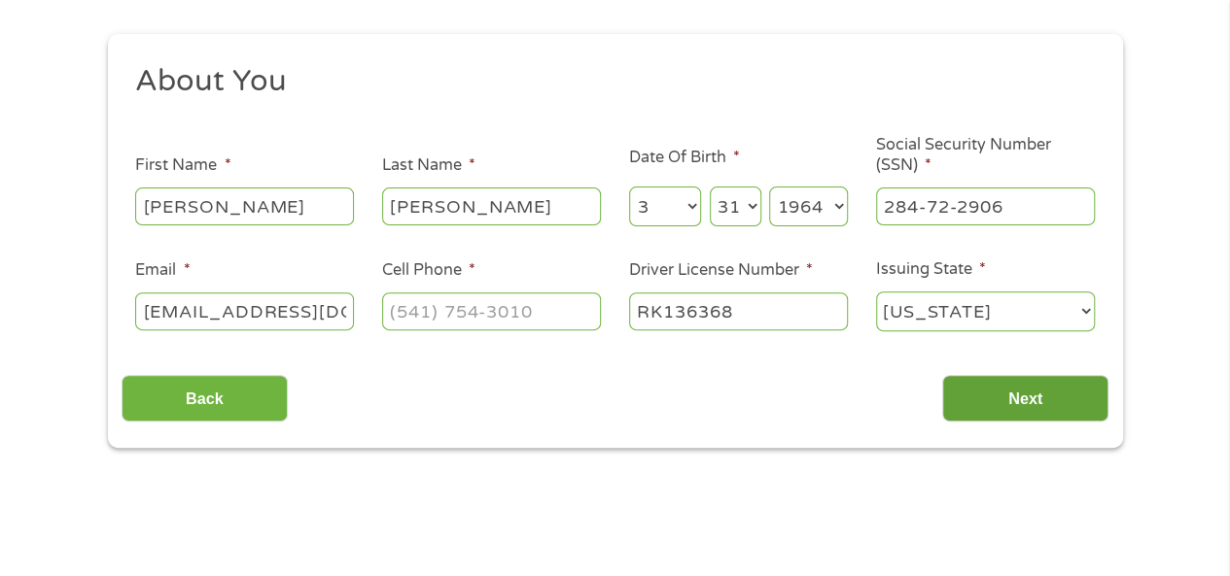
click at [1025, 398] on input "Next" at bounding box center [1025, 399] width 166 height 48
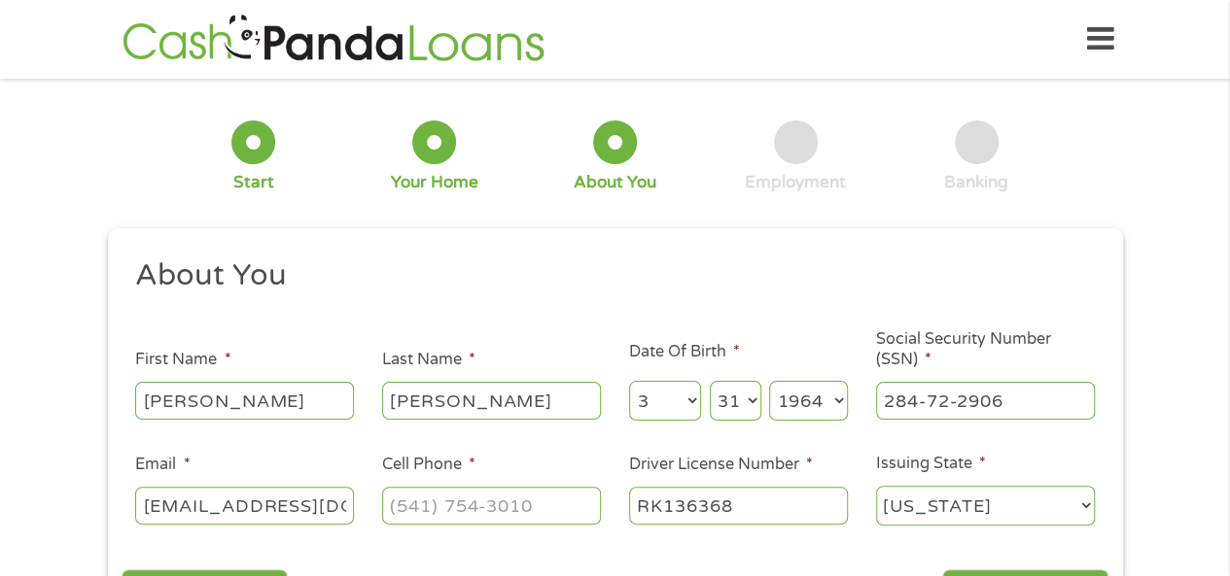
scroll to position [292, 0]
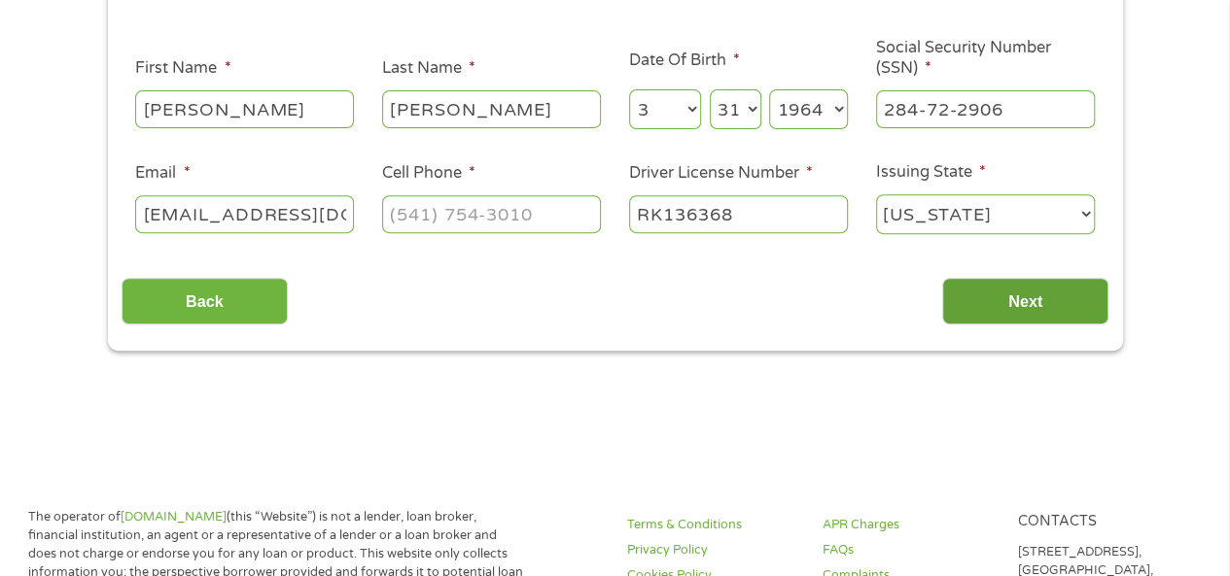
click at [1032, 300] on input "Next" at bounding box center [1025, 302] width 166 height 48
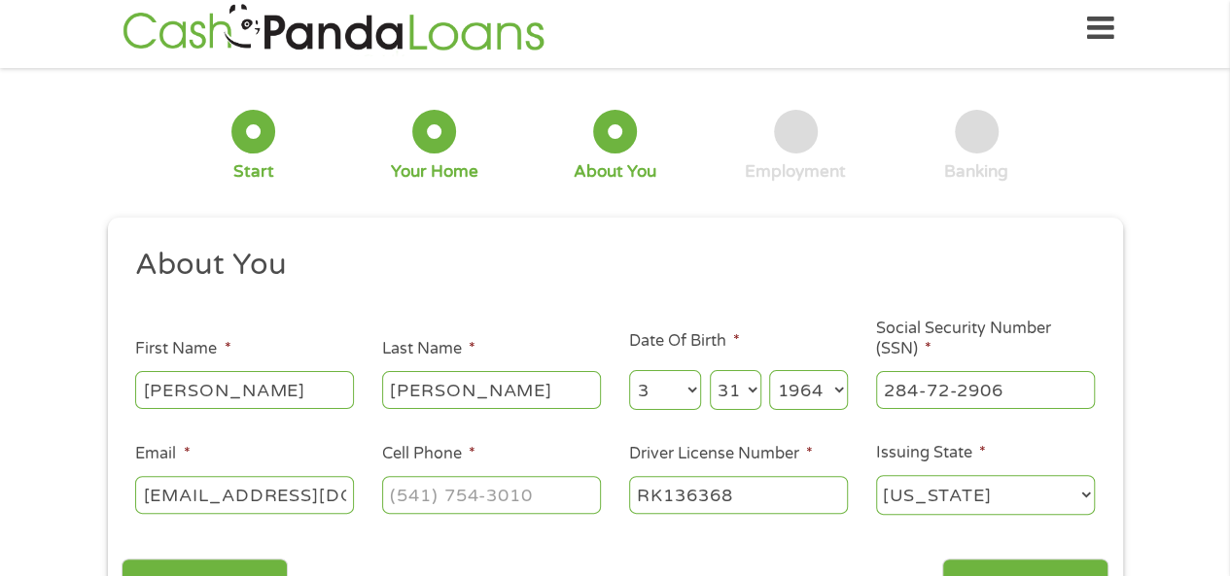
scroll to position [108, 0]
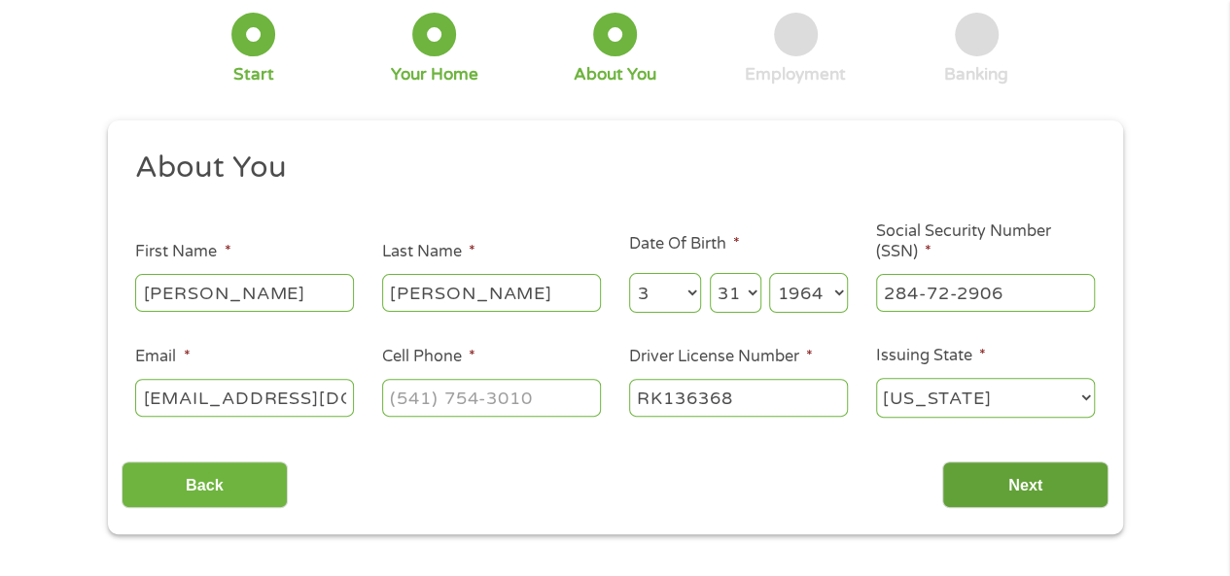
click at [1025, 481] on input "Next" at bounding box center [1025, 486] width 166 height 48
click at [1081, 400] on select "[US_STATE] [US_STATE] [US_STATE] [US_STATE] [US_STATE] [US_STATE] [US_STATE] [U…" at bounding box center [985, 398] width 219 height 40
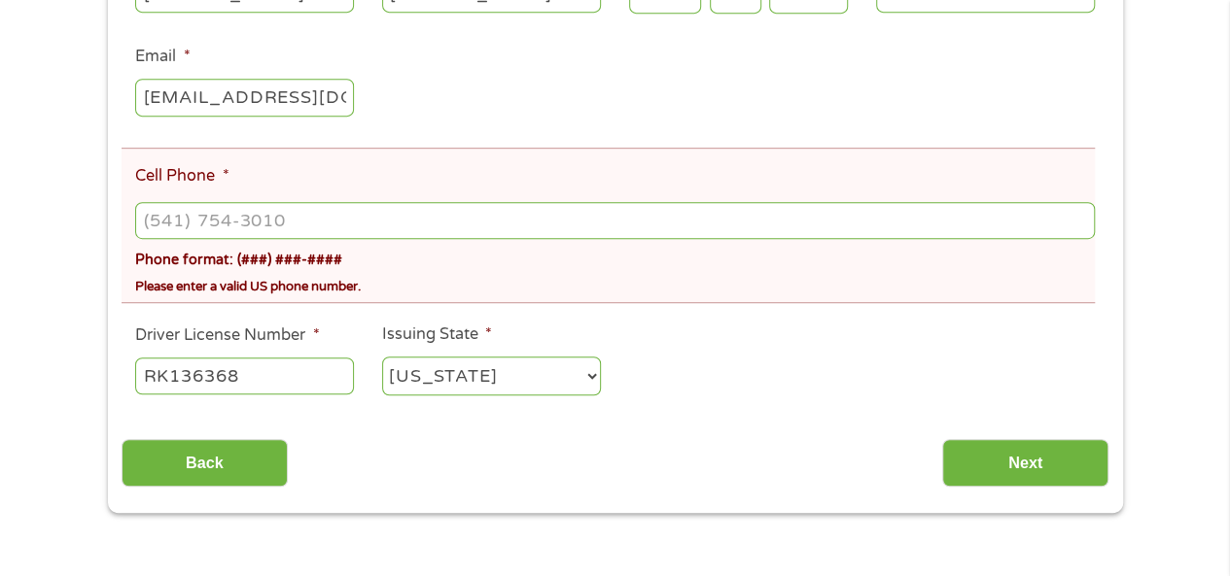
scroll to position [486, 0]
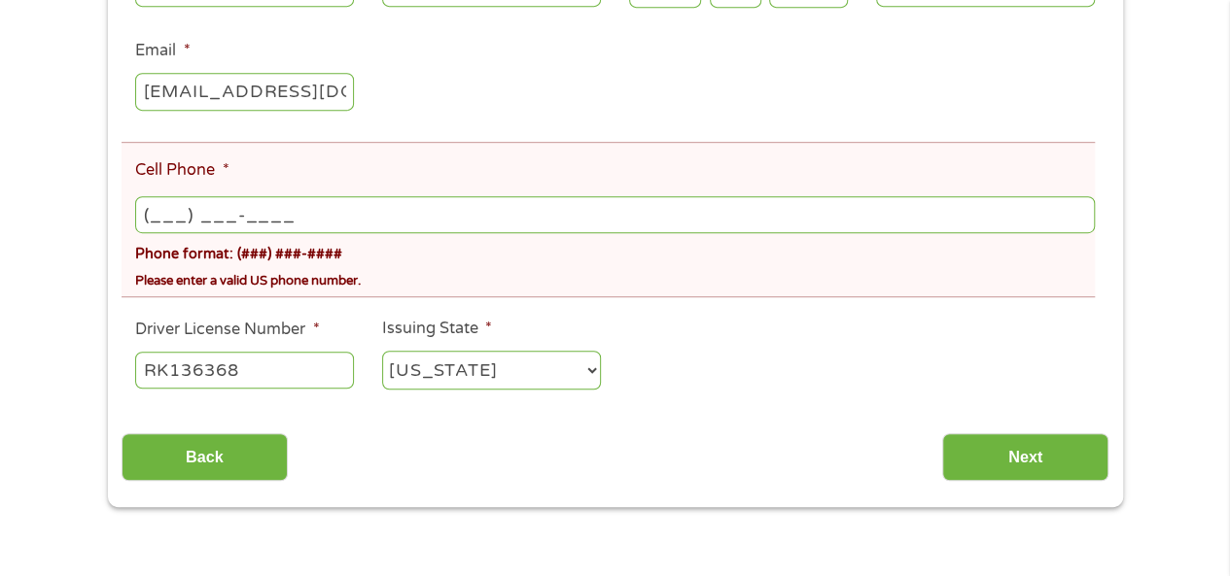
click at [163, 224] on input "(___) ___-____" at bounding box center [614, 214] width 958 height 37
type input "[PHONE_NUMBER]"
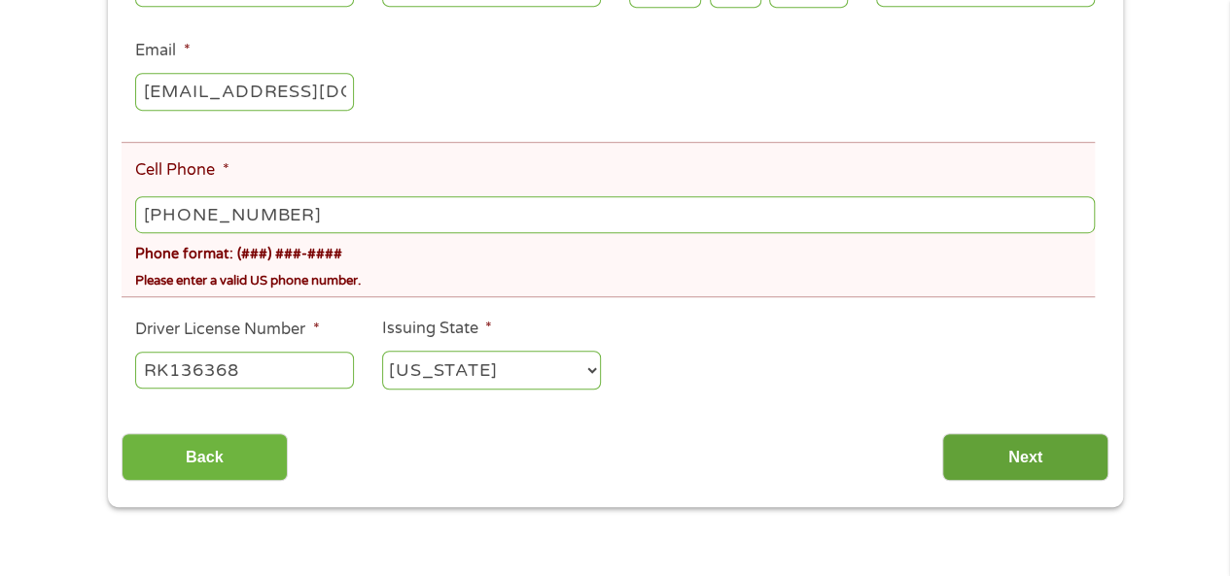
click at [1026, 456] on input "Next" at bounding box center [1025, 458] width 166 height 48
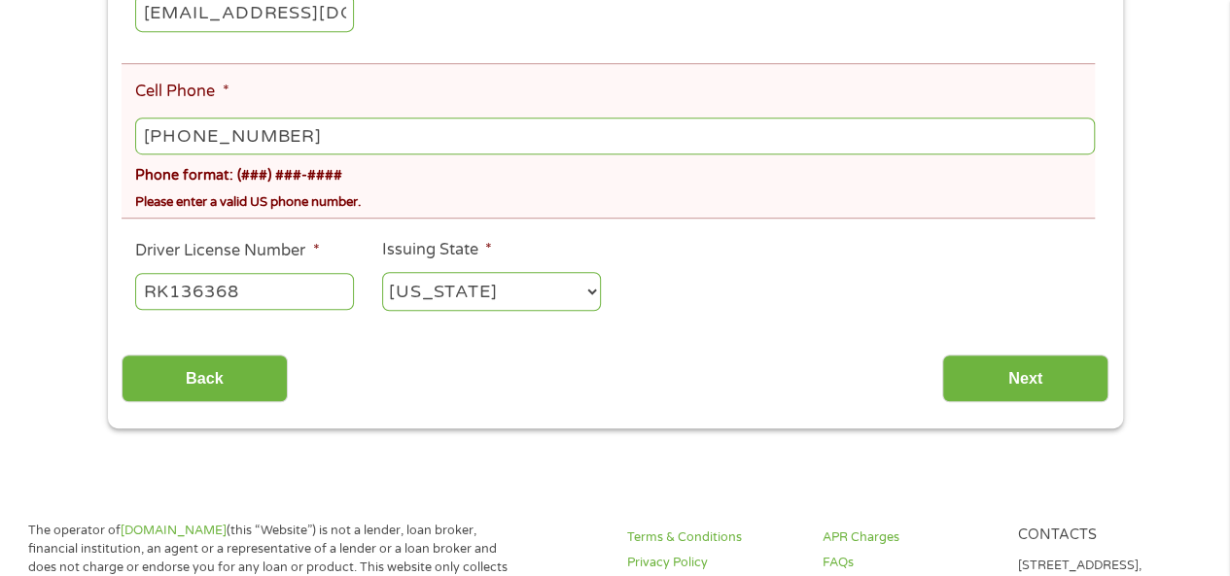
scroll to position [583, 0]
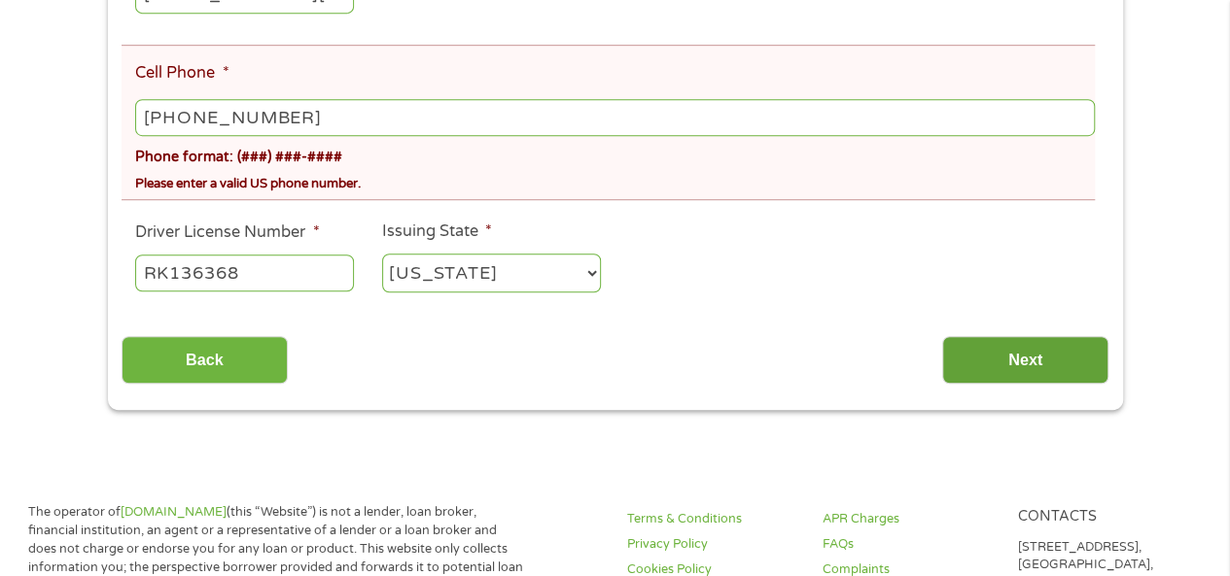
click at [1011, 365] on input "Next" at bounding box center [1025, 360] width 166 height 48
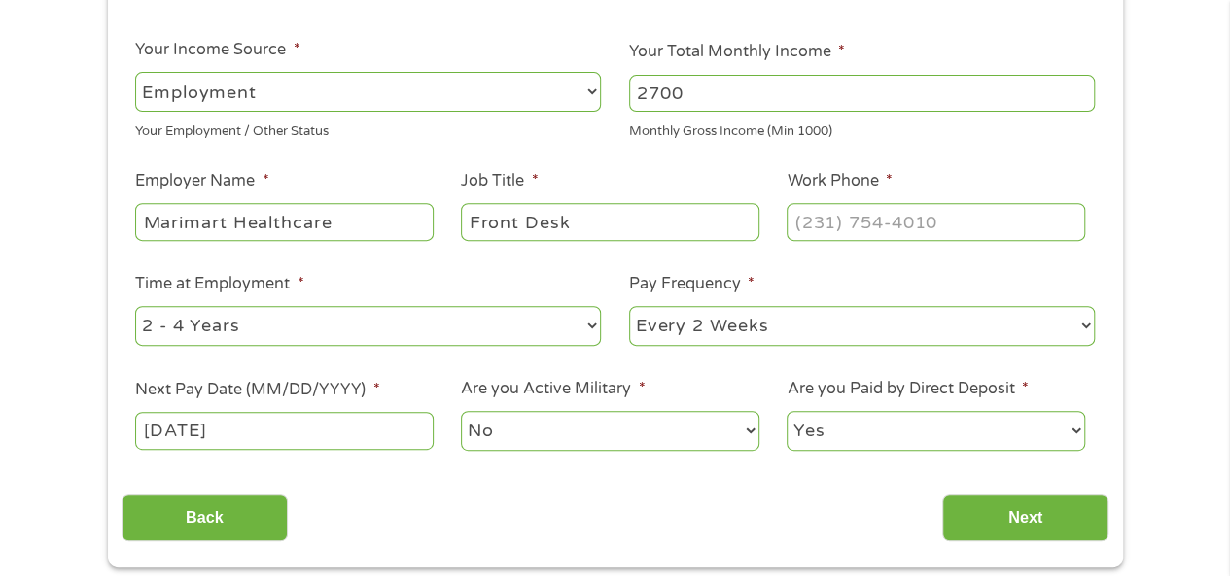
scroll to position [486, 0]
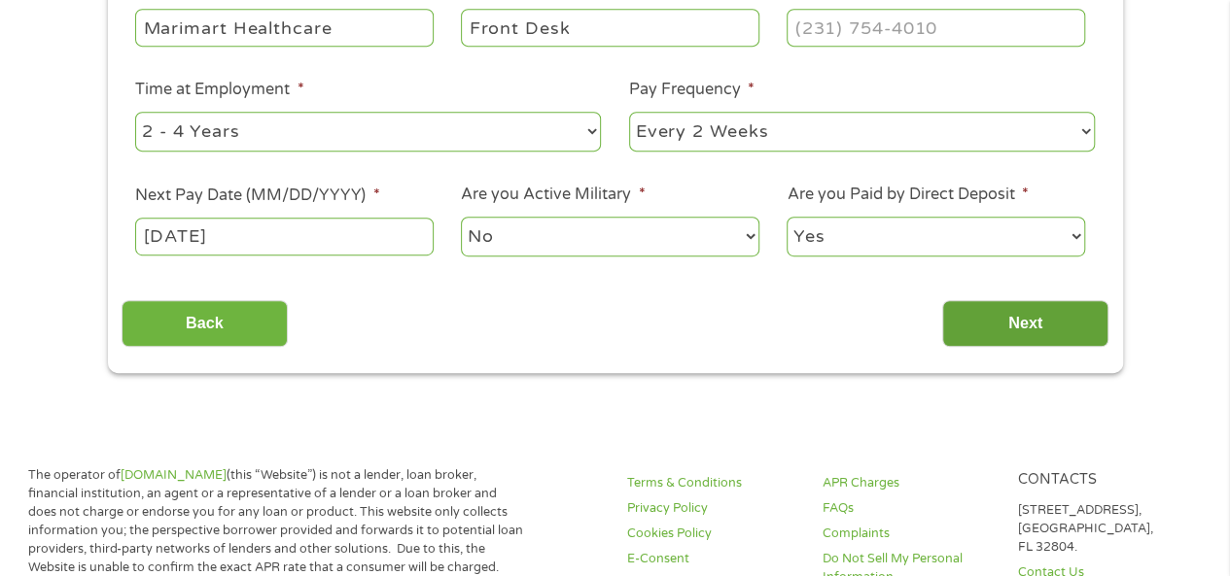
click at [1013, 325] on input "Next" at bounding box center [1025, 324] width 166 height 48
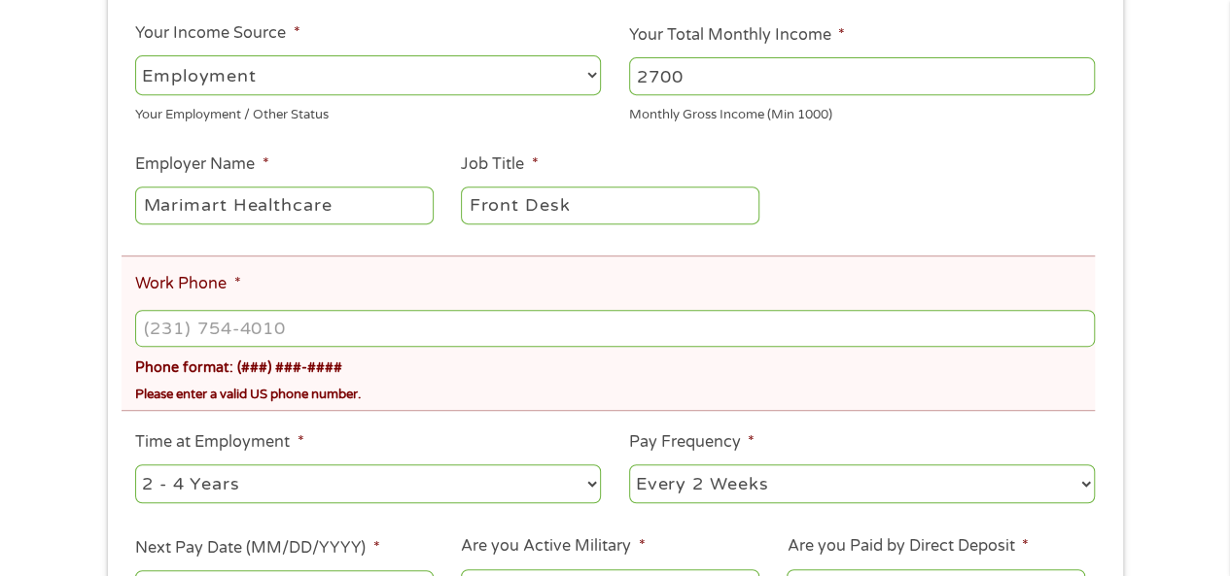
scroll to position [389, 0]
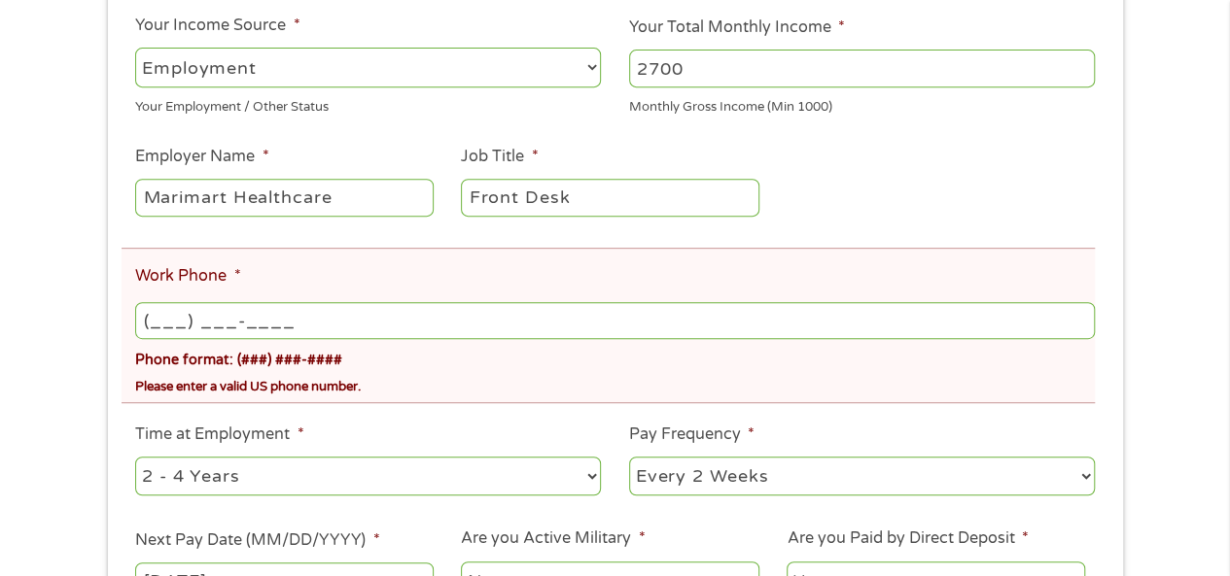
click at [156, 328] on input "(___) ___-____" at bounding box center [614, 320] width 958 height 37
type input "[PHONE_NUMBER]"
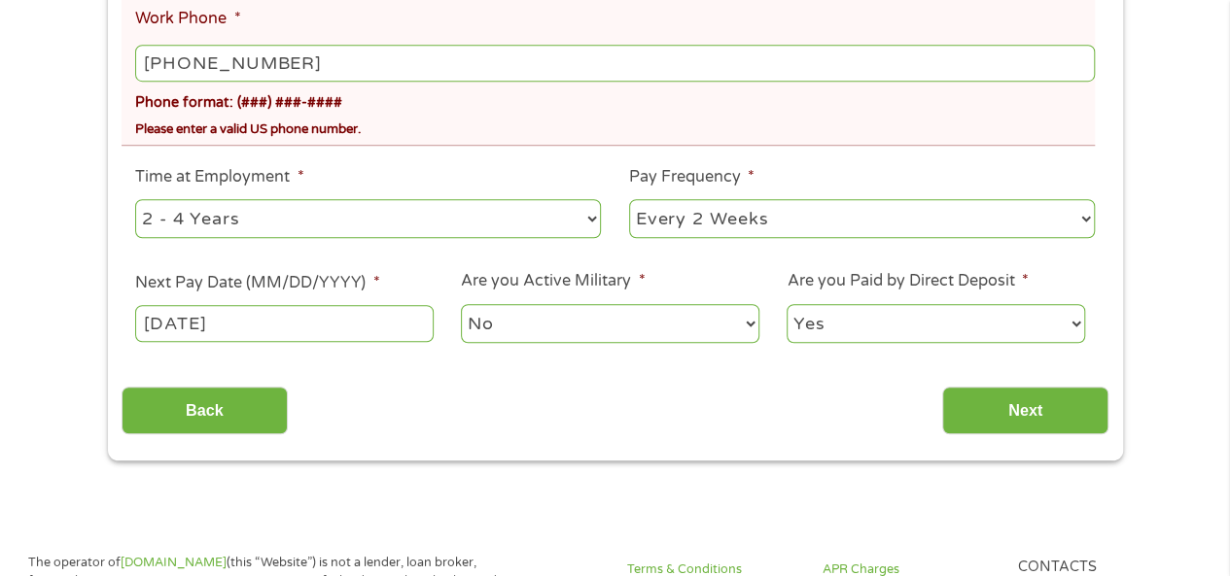
scroll to position [778, 0]
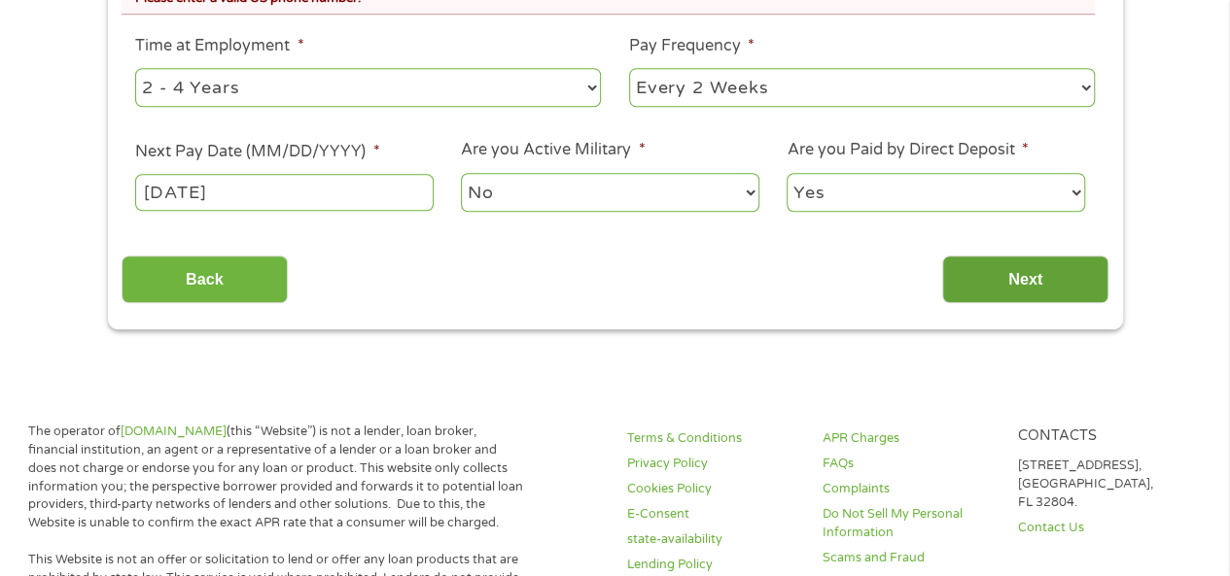
click at [1021, 276] on input "Next" at bounding box center [1025, 280] width 166 height 48
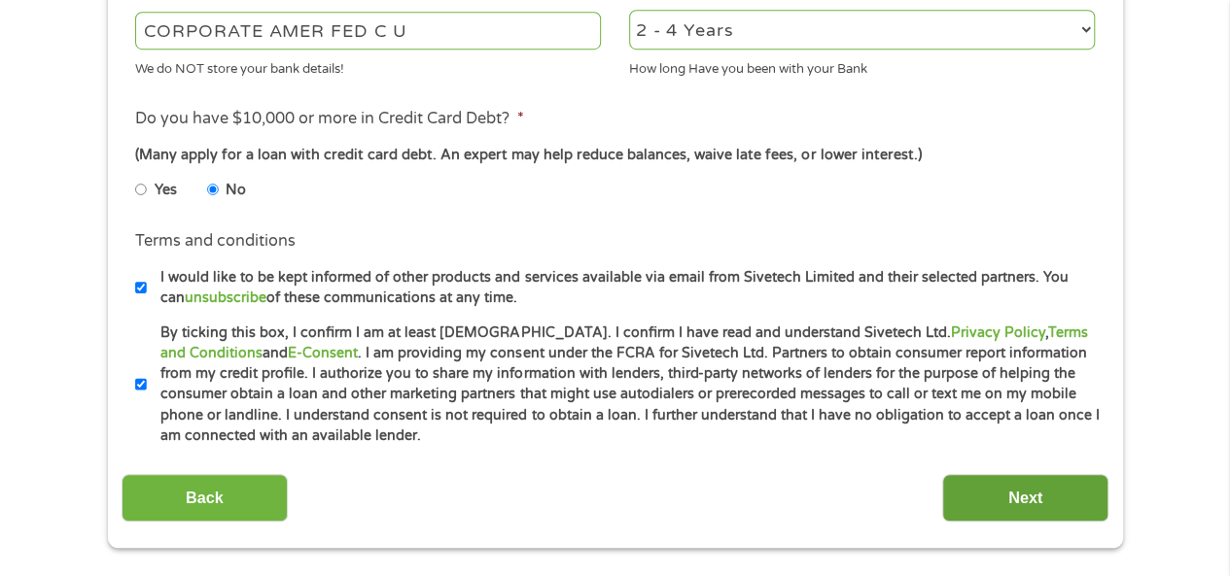
click at [1027, 502] on input "Next" at bounding box center [1025, 498] width 166 height 48
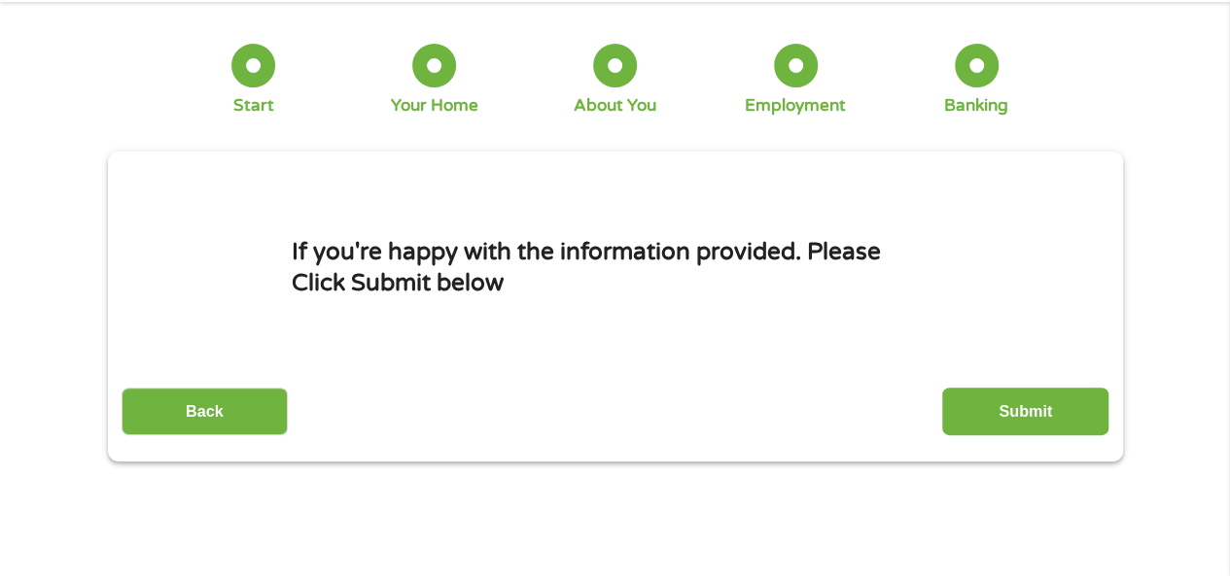
scroll to position [0, 0]
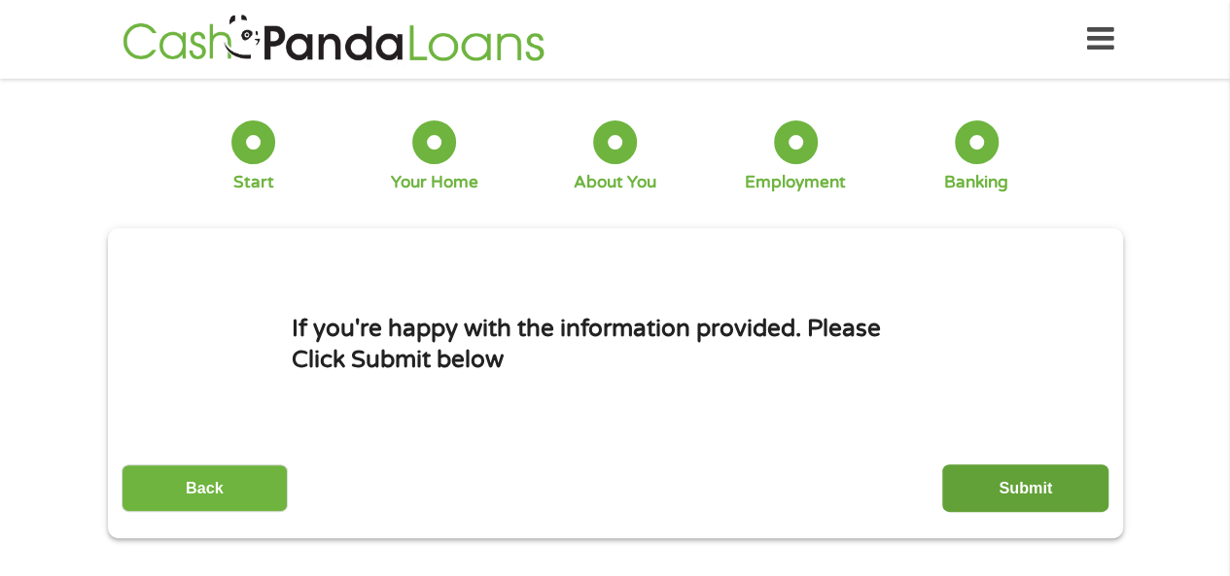
click at [1038, 487] on input "Submit" at bounding box center [1025, 489] width 166 height 48
